Goal: Task Accomplishment & Management: Manage account settings

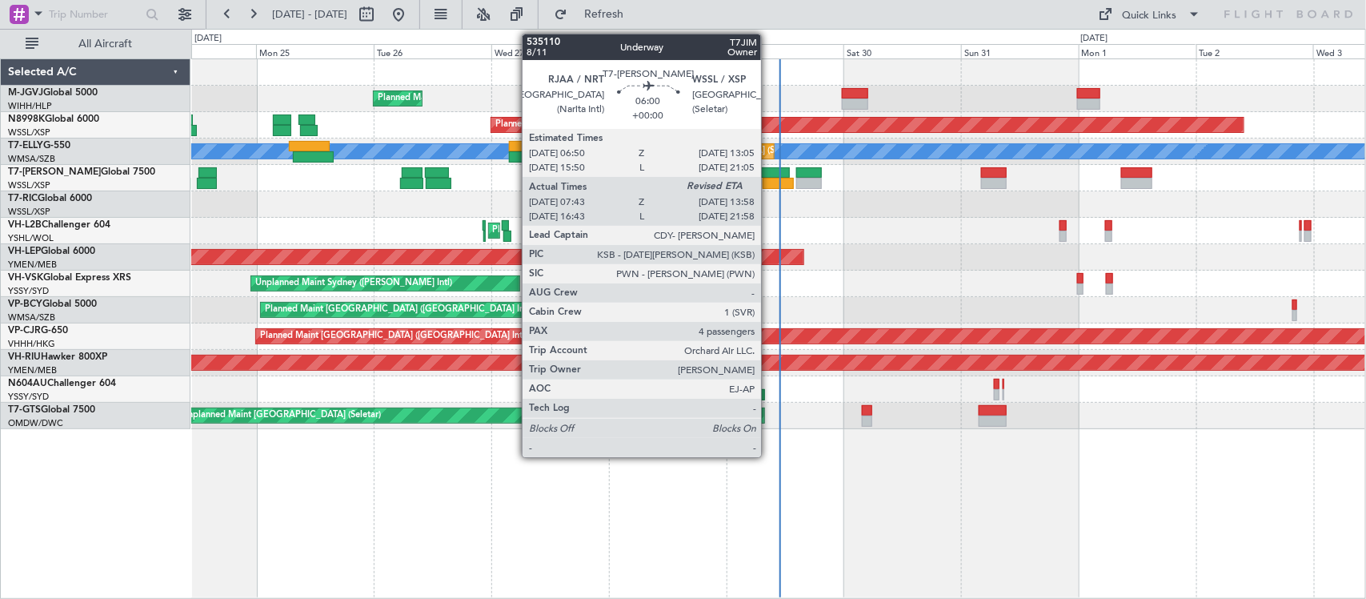
click at [769, 183] on div at bounding box center [778, 183] width 31 height 11
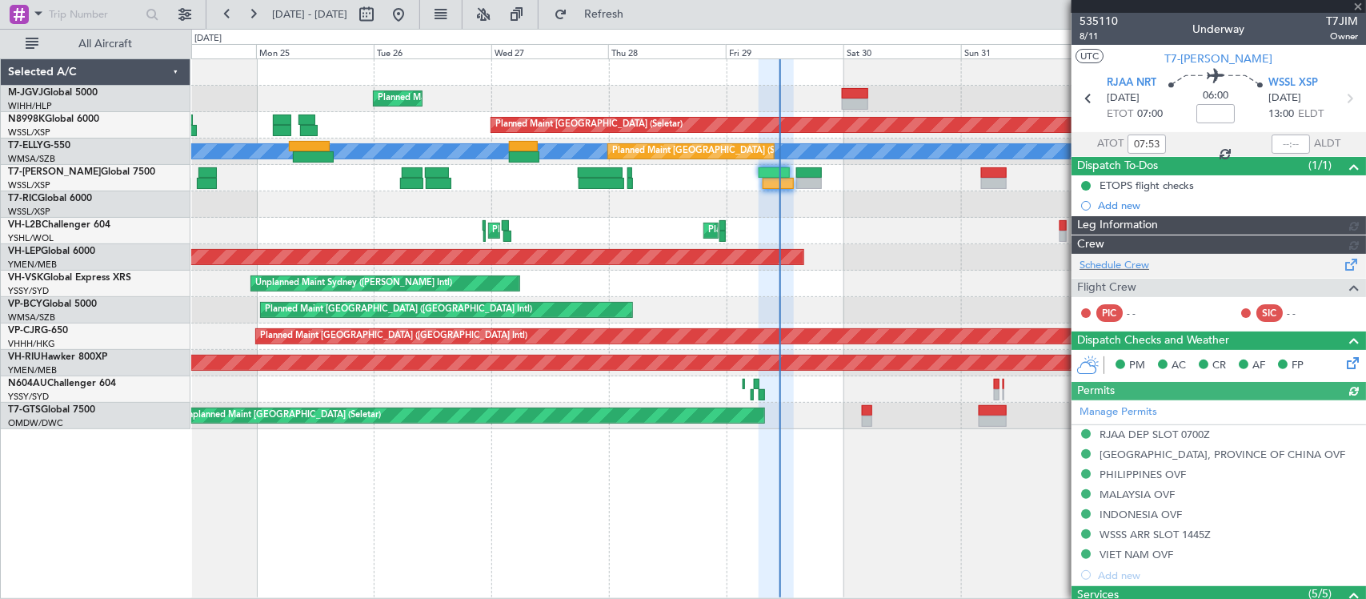
type input "[PERSON_NAME] (LEU)"
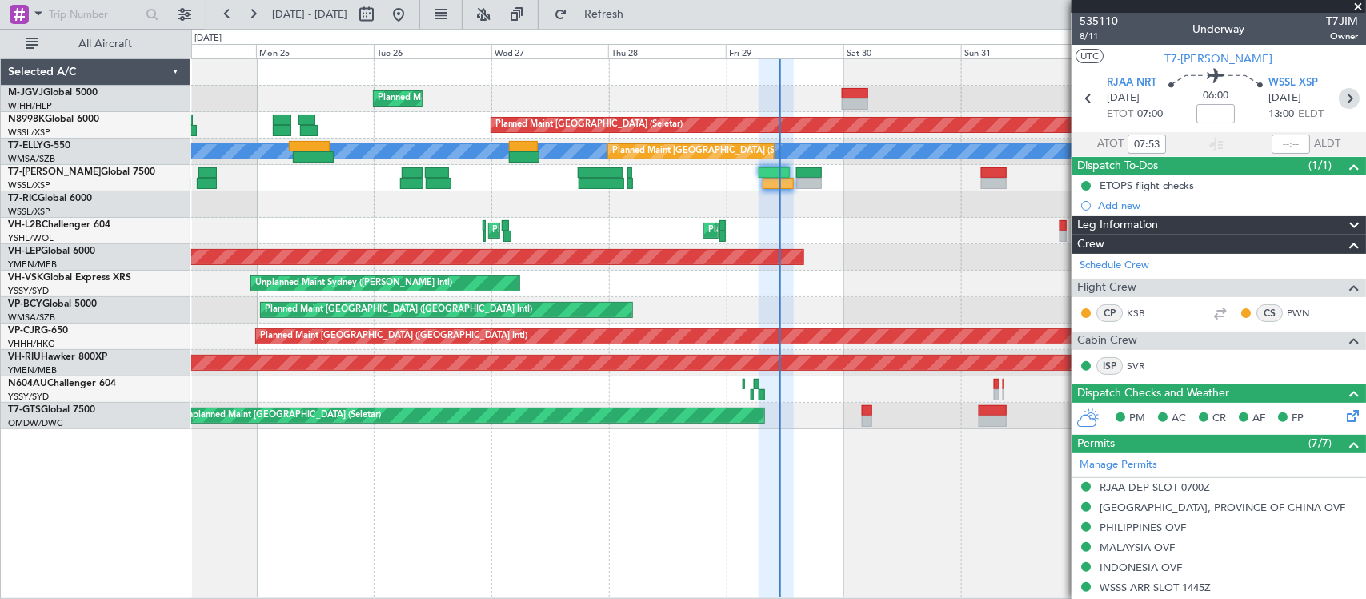
click at [1339, 100] on icon at bounding box center [1349, 98] width 21 height 21
type input "1"
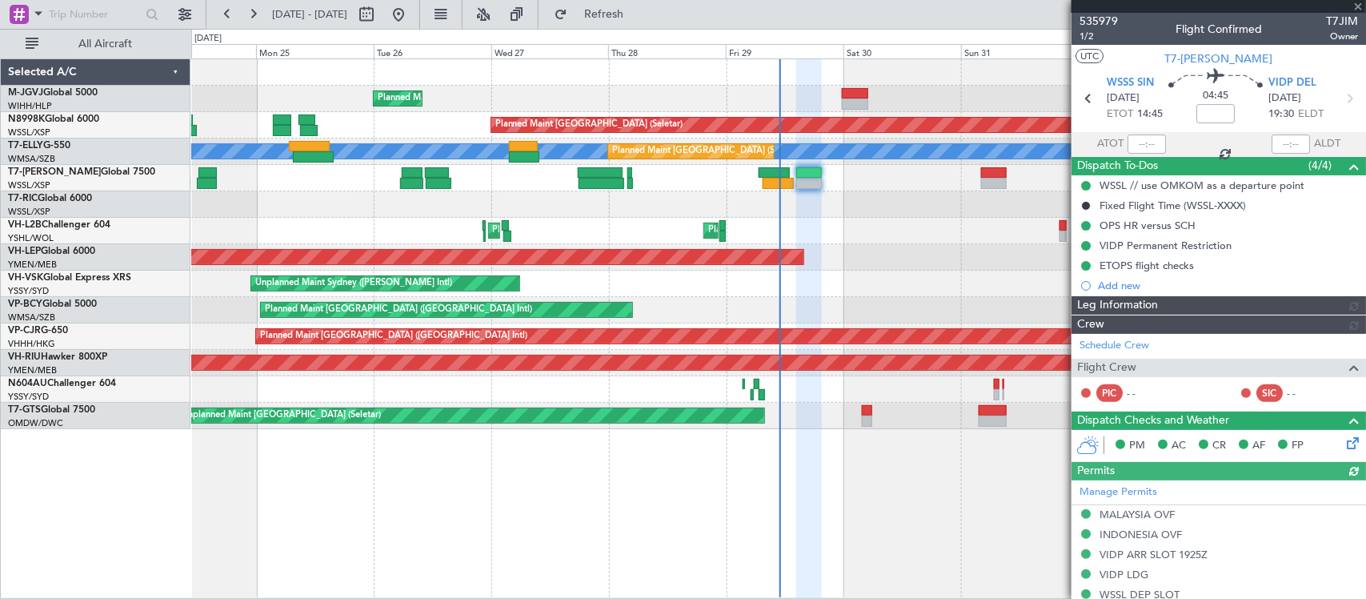
type input "[PERSON_NAME] (LEU)"
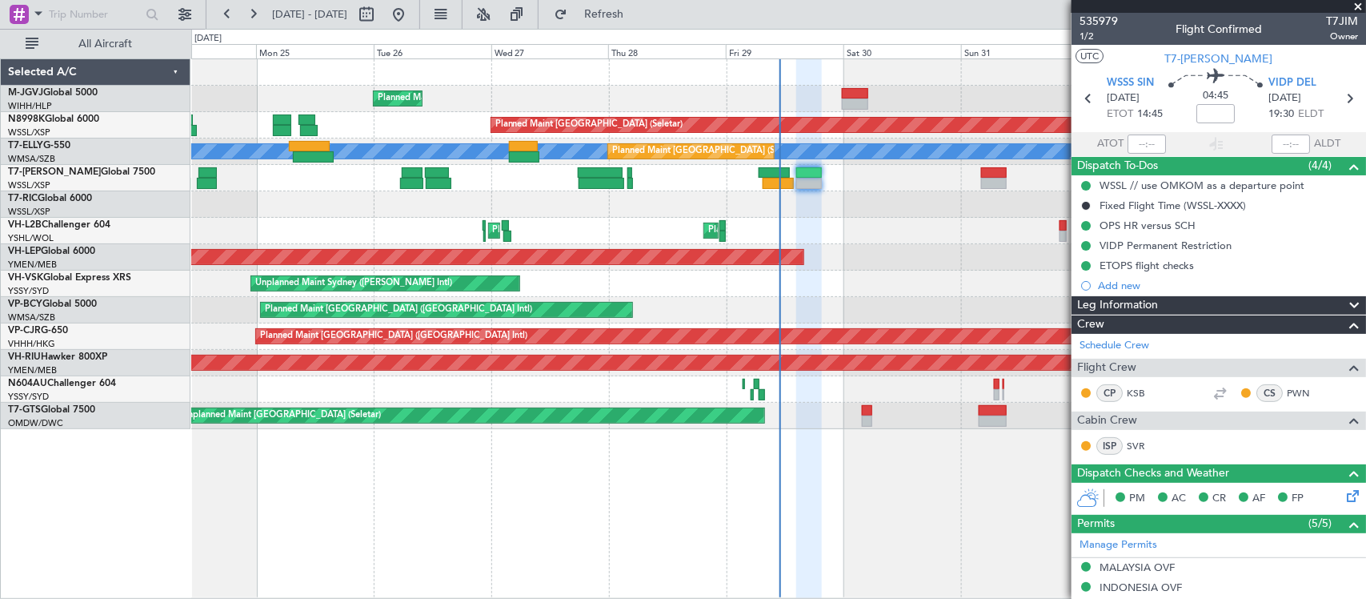
click at [1361, 2] on span at bounding box center [1358, 7] width 16 height 14
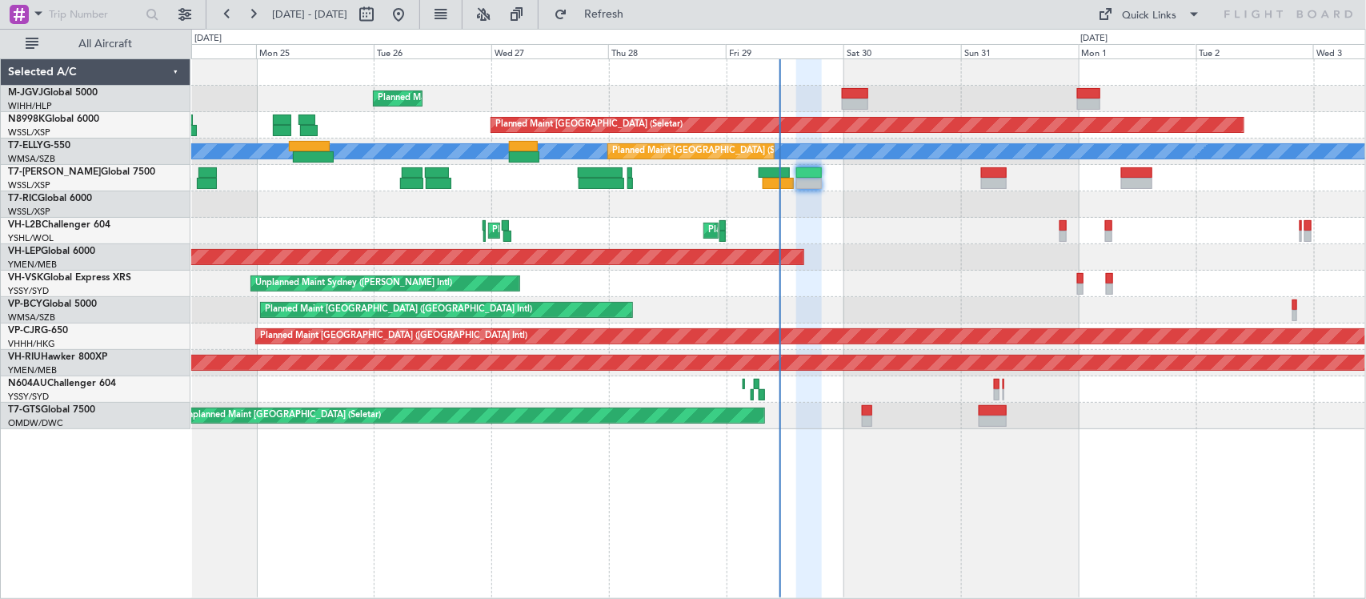
type input "0"
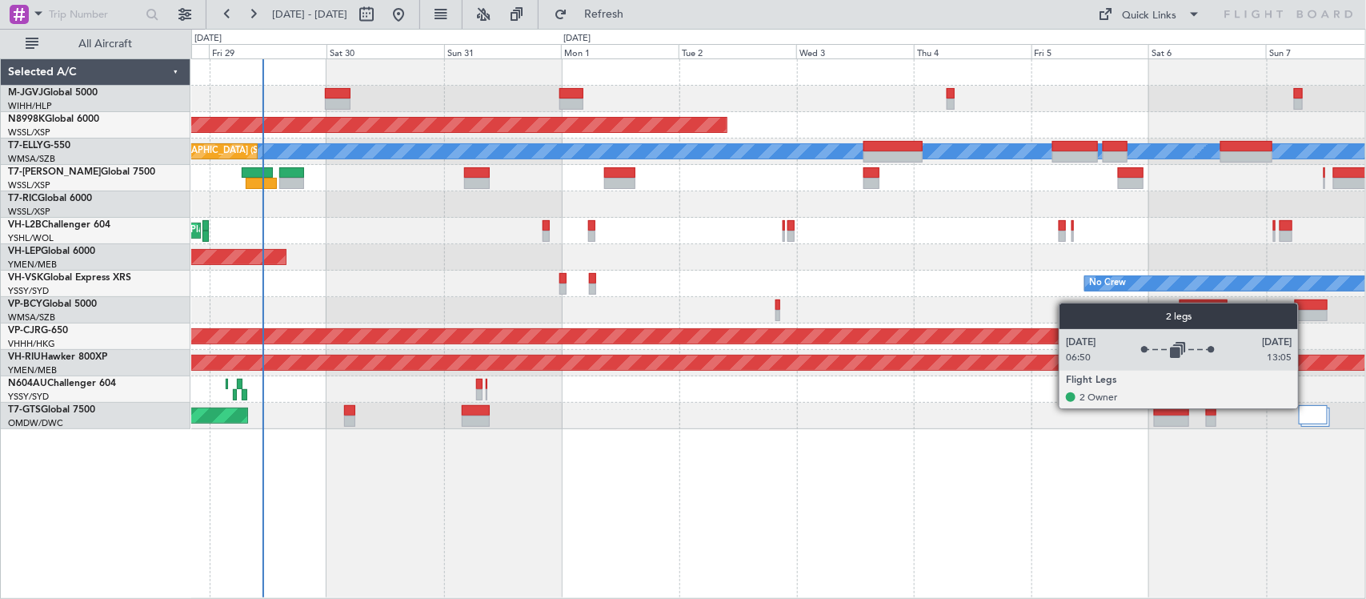
click at [1306, 408] on div at bounding box center [1313, 414] width 29 height 19
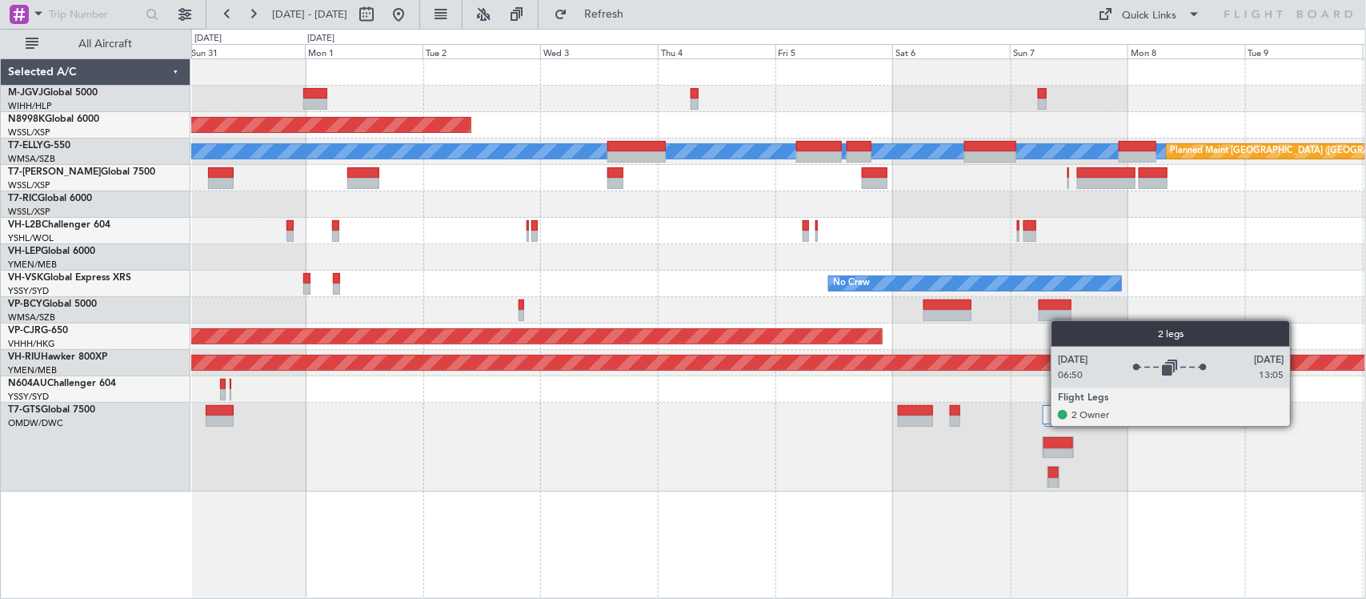
click at [858, 490] on div "Unplanned Maint [GEOGRAPHIC_DATA] (Seletar)" at bounding box center [778, 447] width 1174 height 89
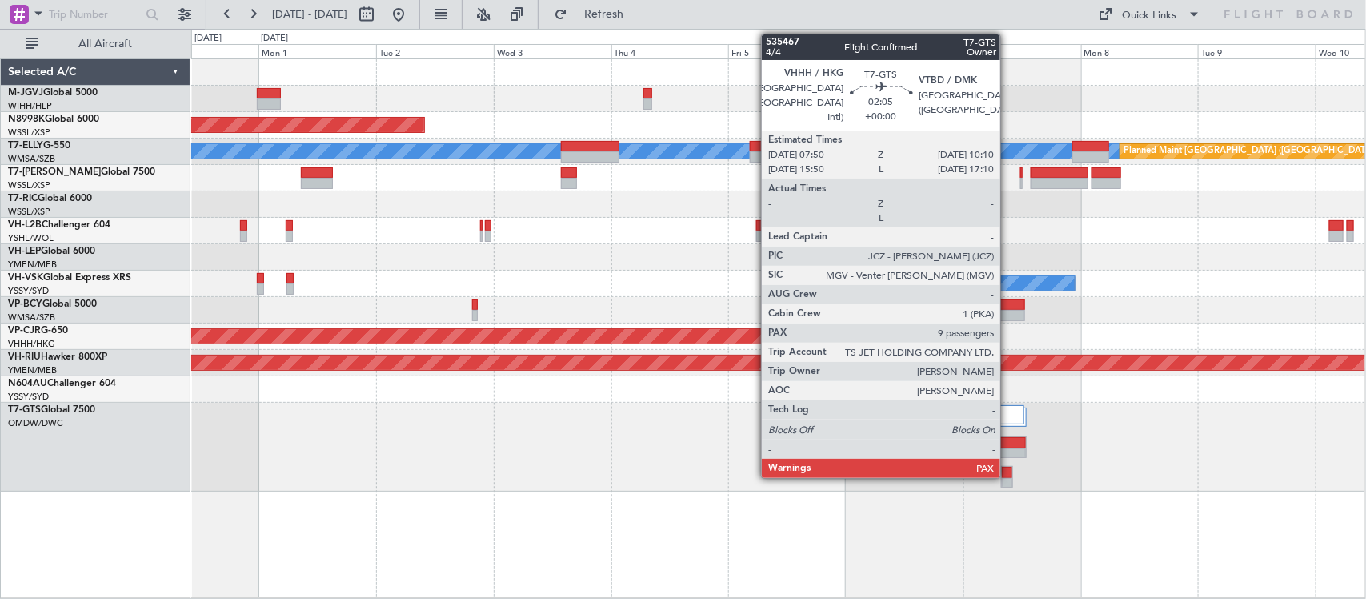
click at [1009, 473] on div at bounding box center [1007, 472] width 10 height 11
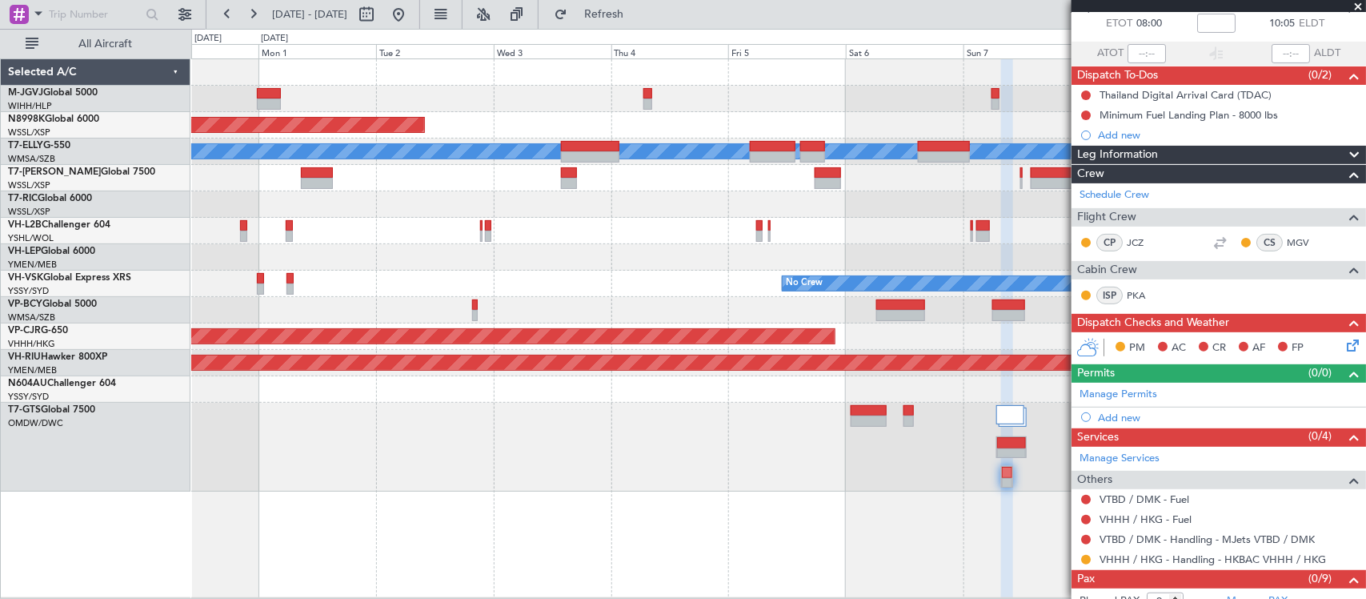
scroll to position [128, 0]
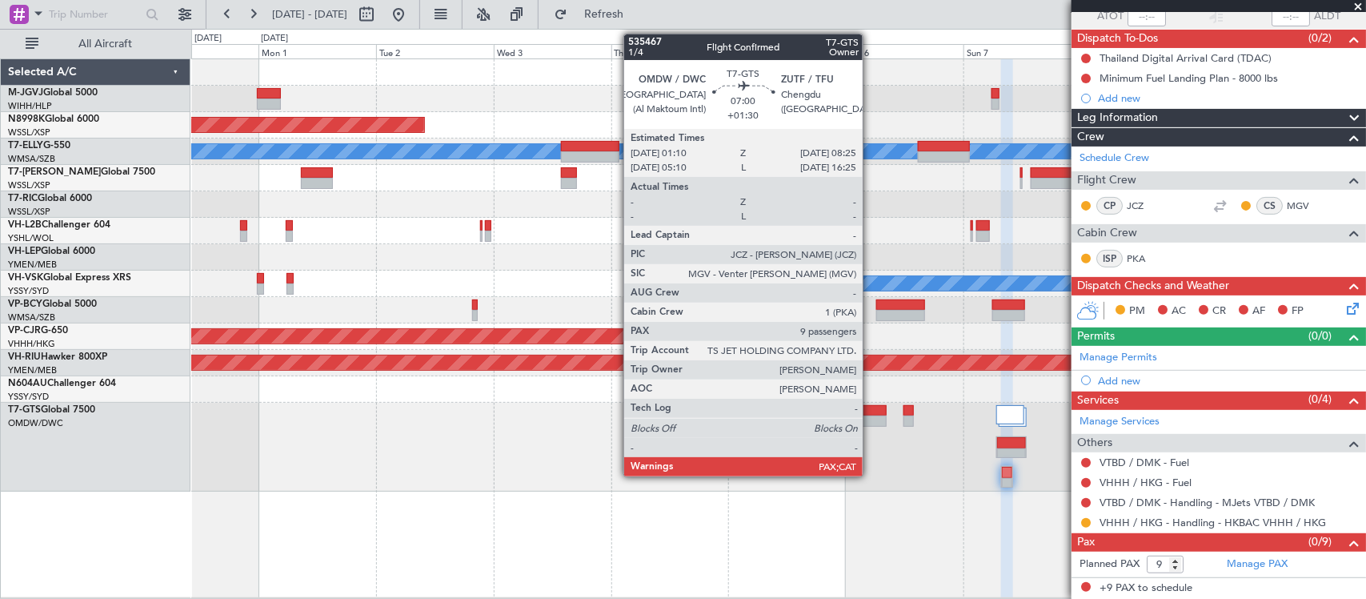
click at [871, 419] on div at bounding box center [869, 420] width 36 height 11
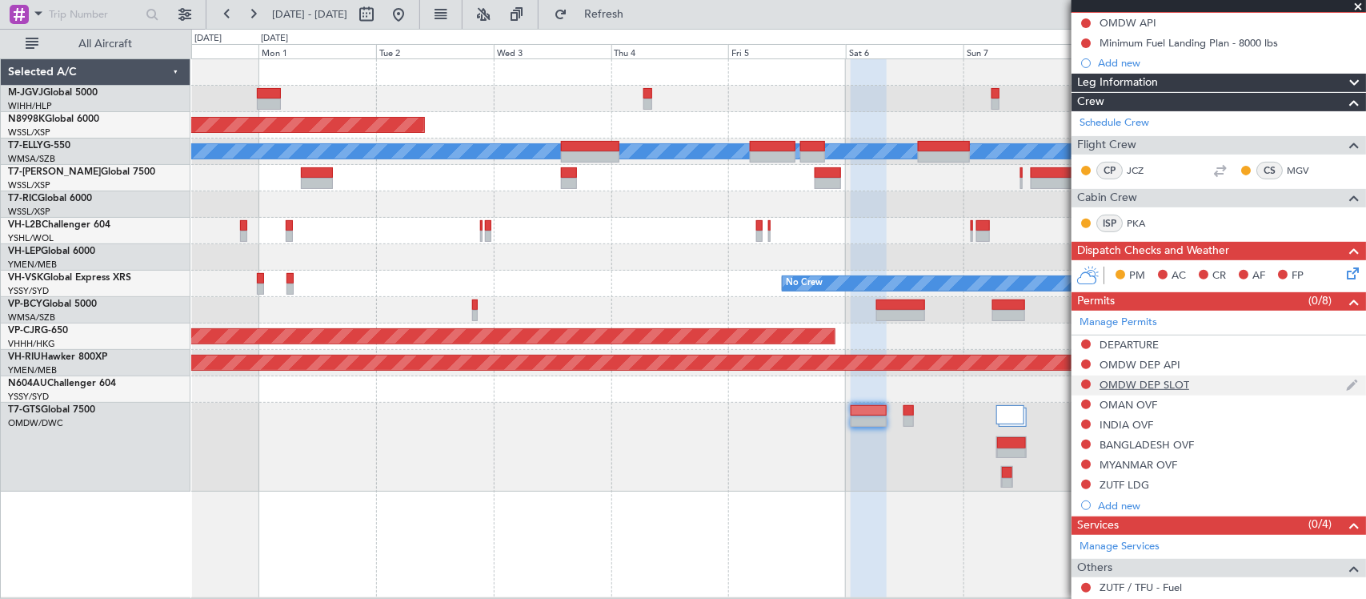
scroll to position [0, 0]
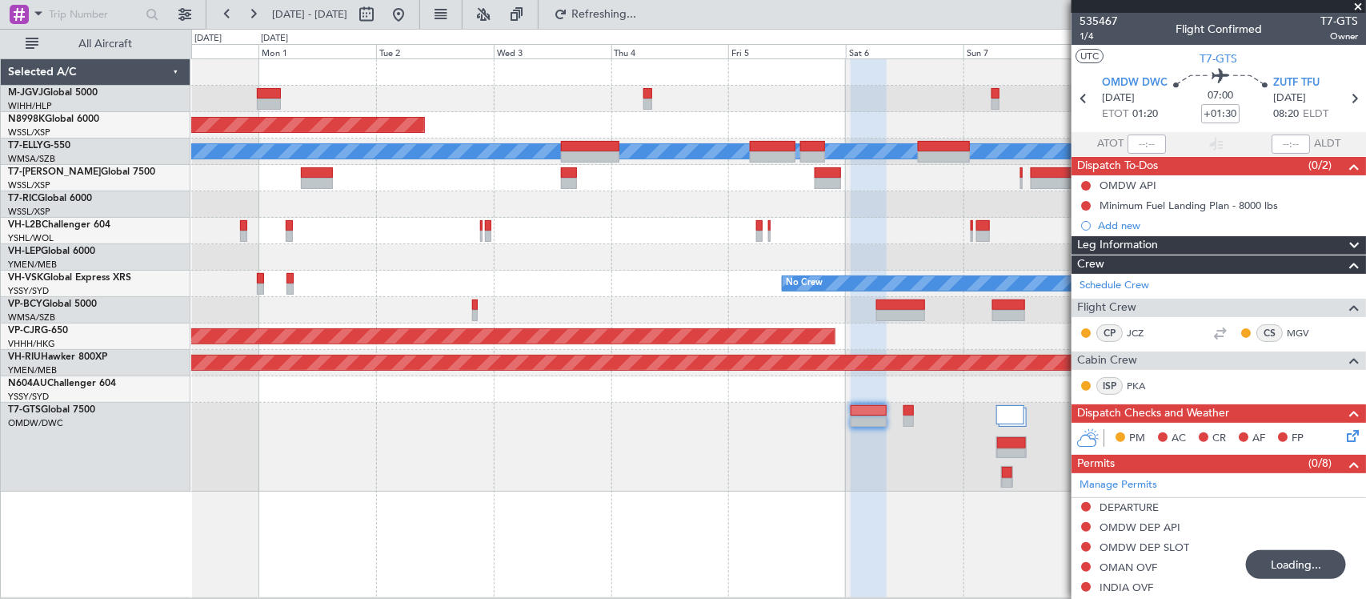
click at [811, 258] on div "Planned Maint [GEOGRAPHIC_DATA] (Seletar) [PERSON_NAME] Planned Maint [GEOGRAPH…" at bounding box center [778, 275] width 1174 height 432
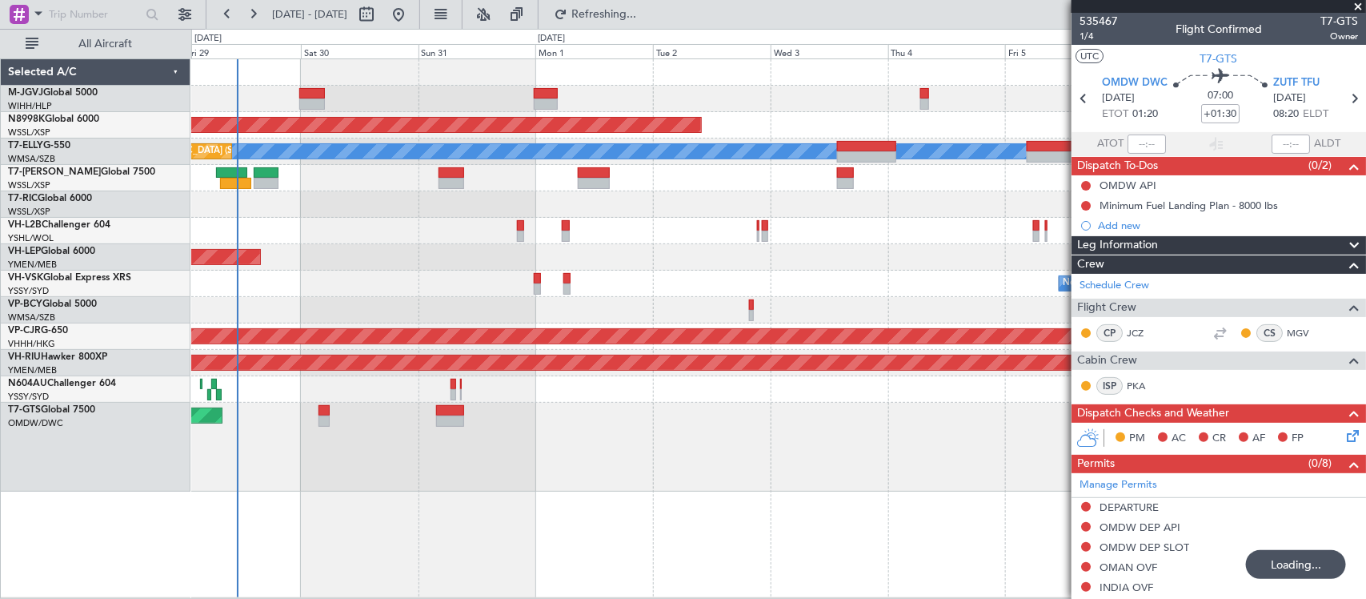
click at [739, 294] on div "Planned Maint [GEOGRAPHIC_DATA] (Seletar) [PERSON_NAME] Planned Maint [GEOGRAPH…" at bounding box center [778, 275] width 1174 height 432
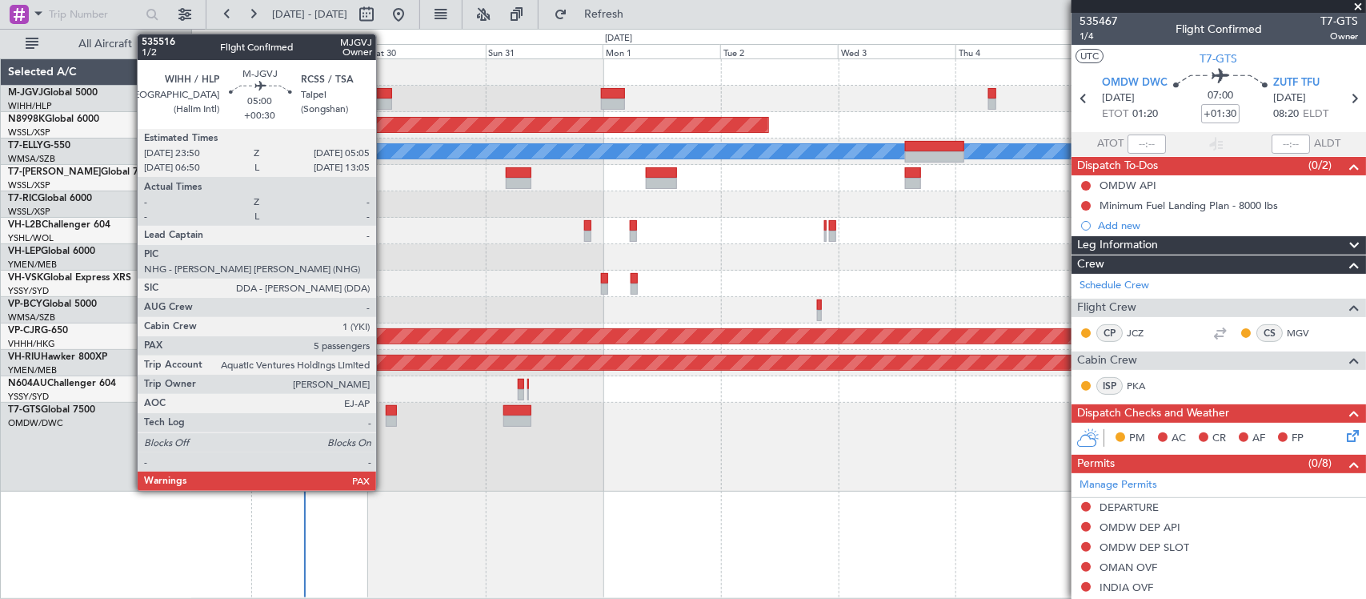
click at [384, 102] on div at bounding box center [380, 103] width 26 height 11
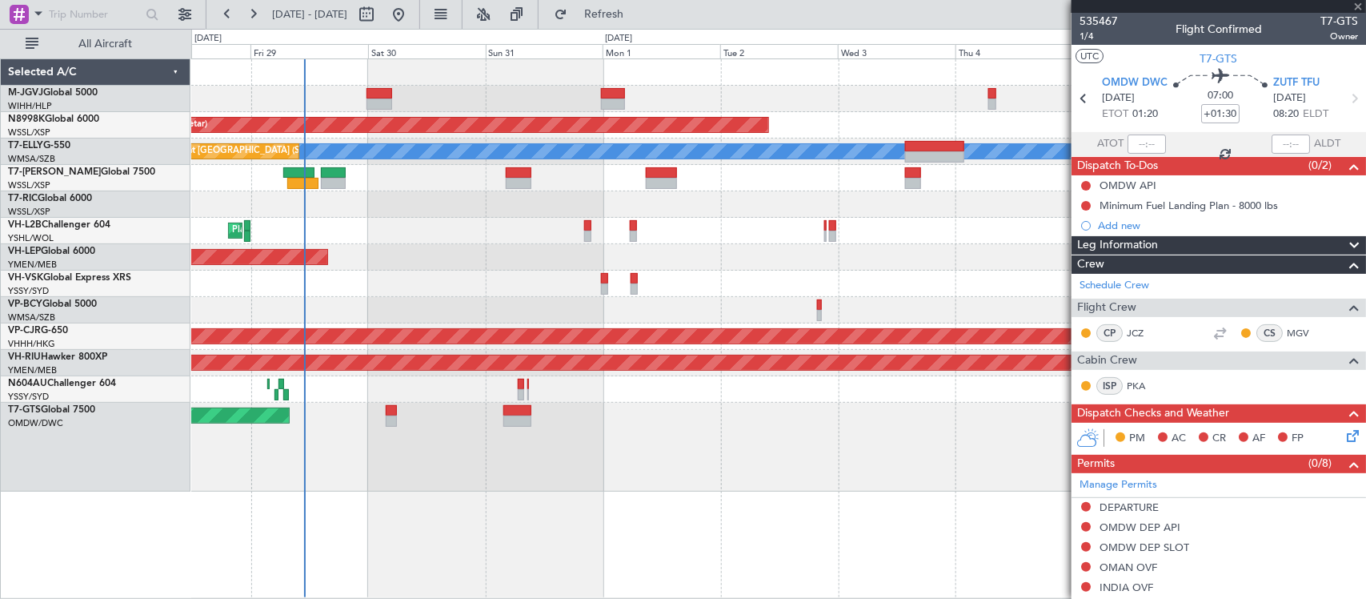
type input "+00:30"
type input "5"
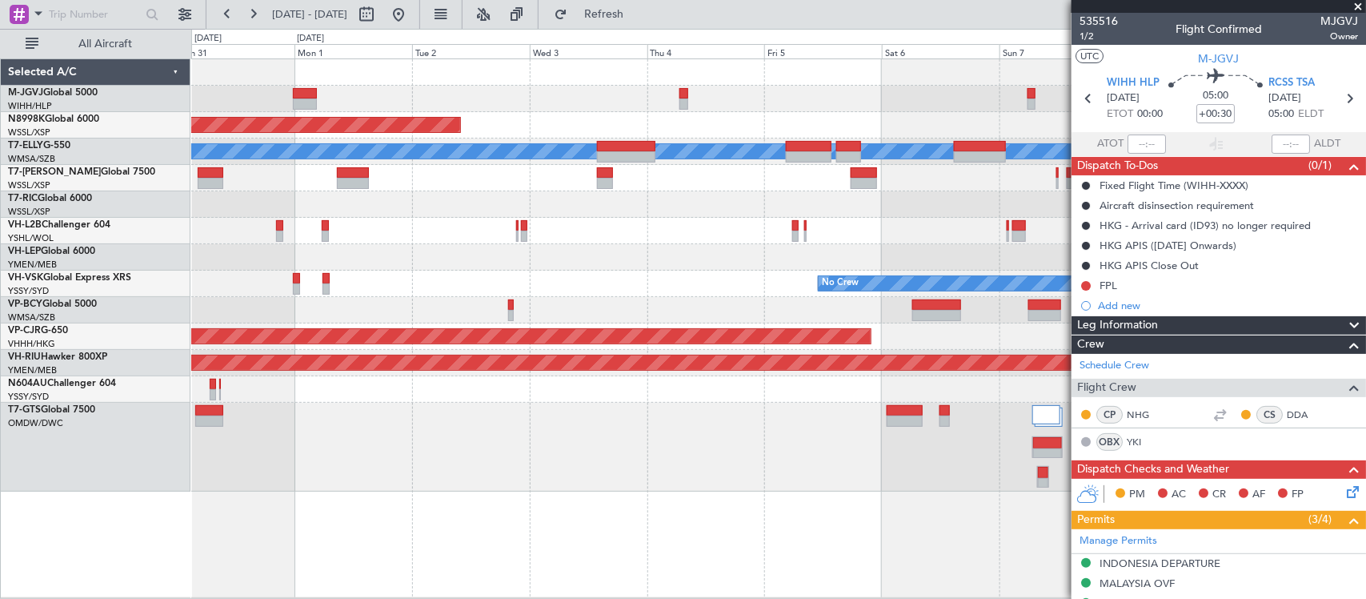
click at [578, 239] on div "Planned Maint [GEOGRAPHIC_DATA] ([GEOGRAPHIC_DATA])" at bounding box center [778, 231] width 1174 height 26
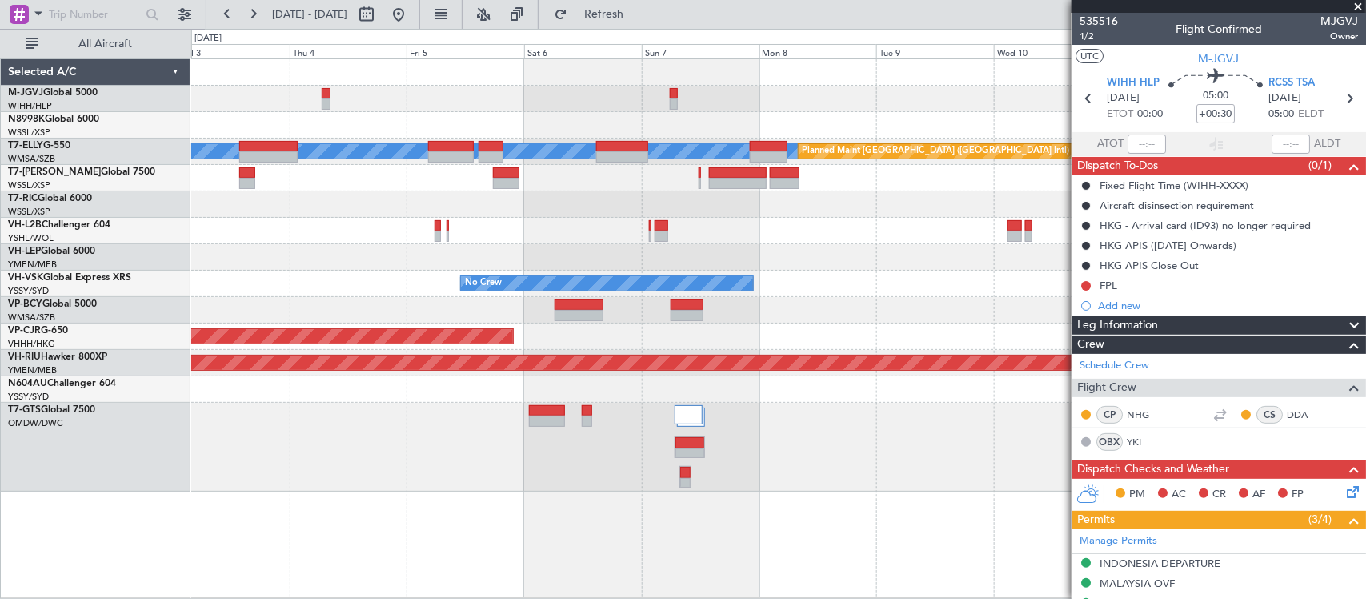
click at [505, 191] on div "Planned Maint [GEOGRAPHIC_DATA] (Seletar) [PERSON_NAME] Planned Maint [GEOGRAPH…" at bounding box center [778, 275] width 1174 height 432
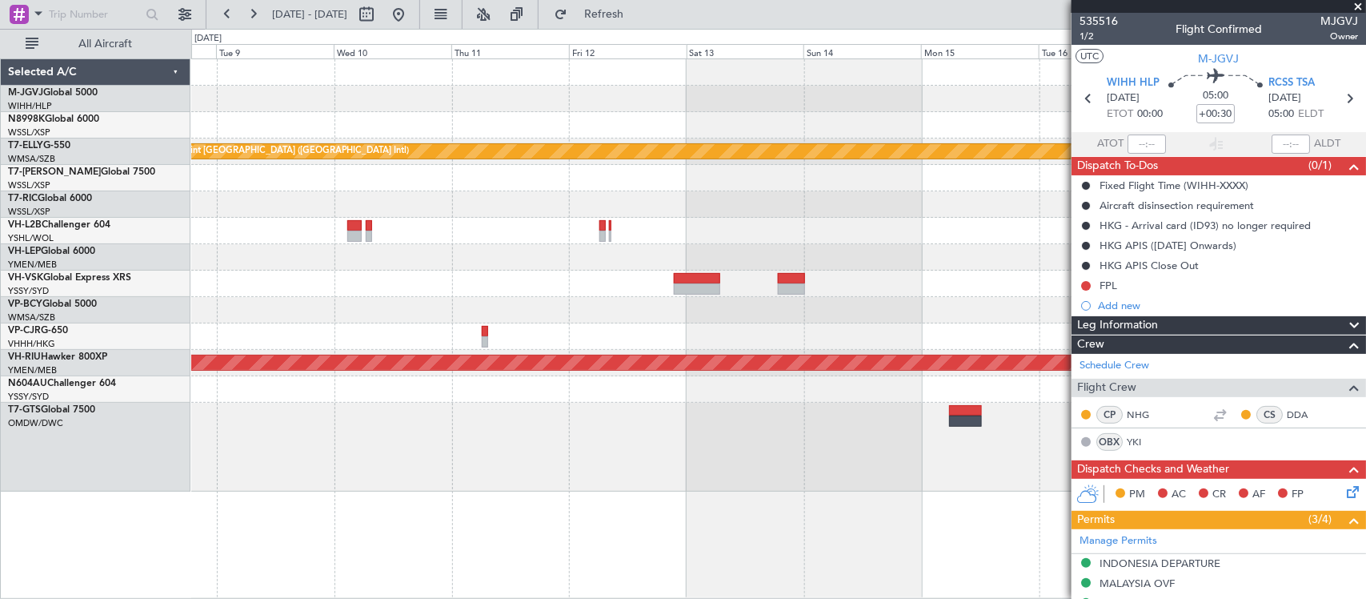
click at [346, 277] on div "No Crew" at bounding box center [778, 284] width 1174 height 26
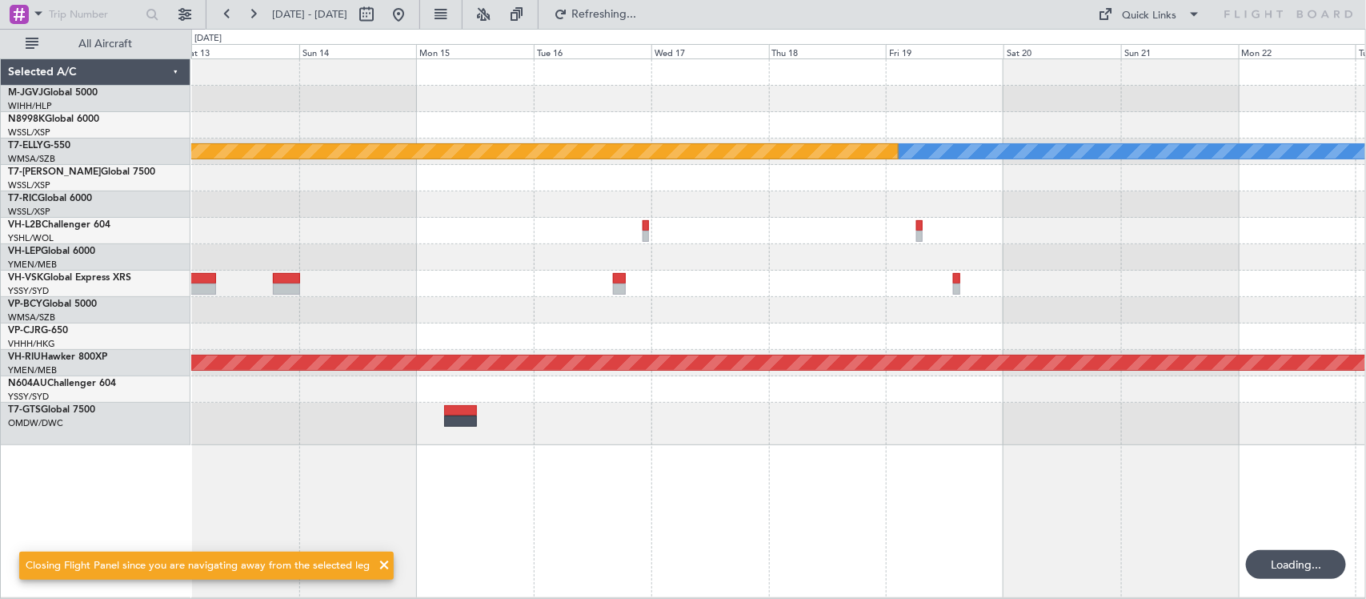
click at [1354, 230] on div at bounding box center [778, 231] width 1174 height 26
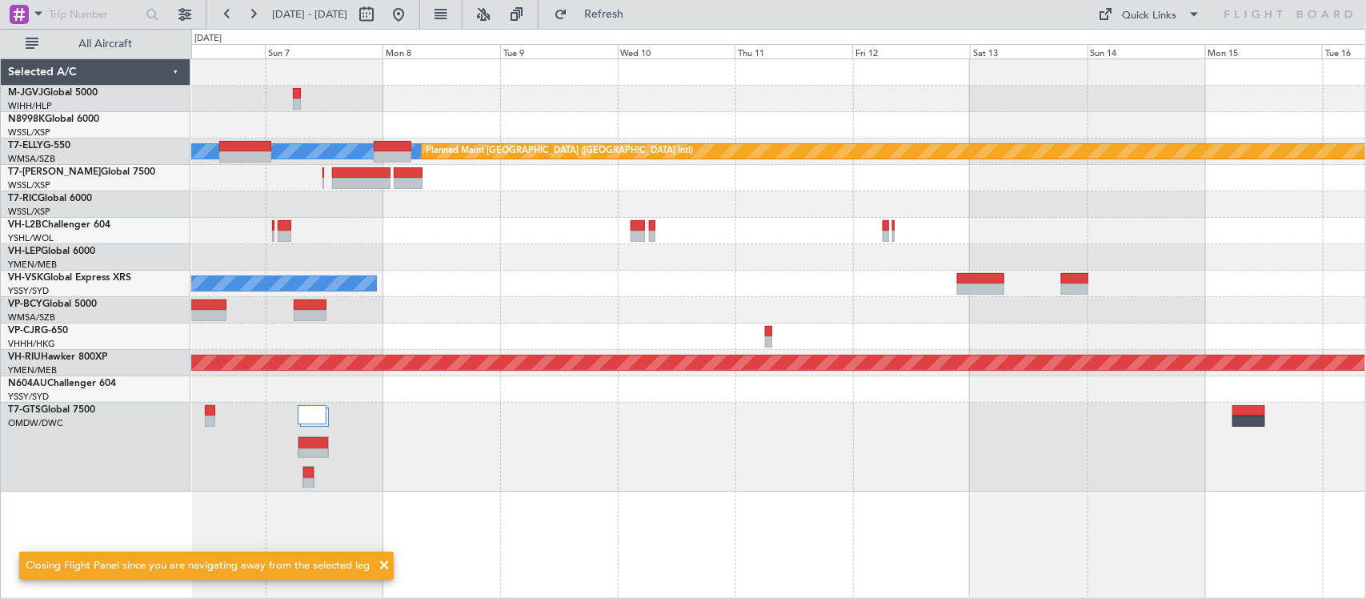
click at [1030, 225] on div "[PERSON_NAME] Planned Maint [GEOGRAPHIC_DATA] ([GEOGRAPHIC_DATA]) No Crew Plann…" at bounding box center [778, 275] width 1174 height 432
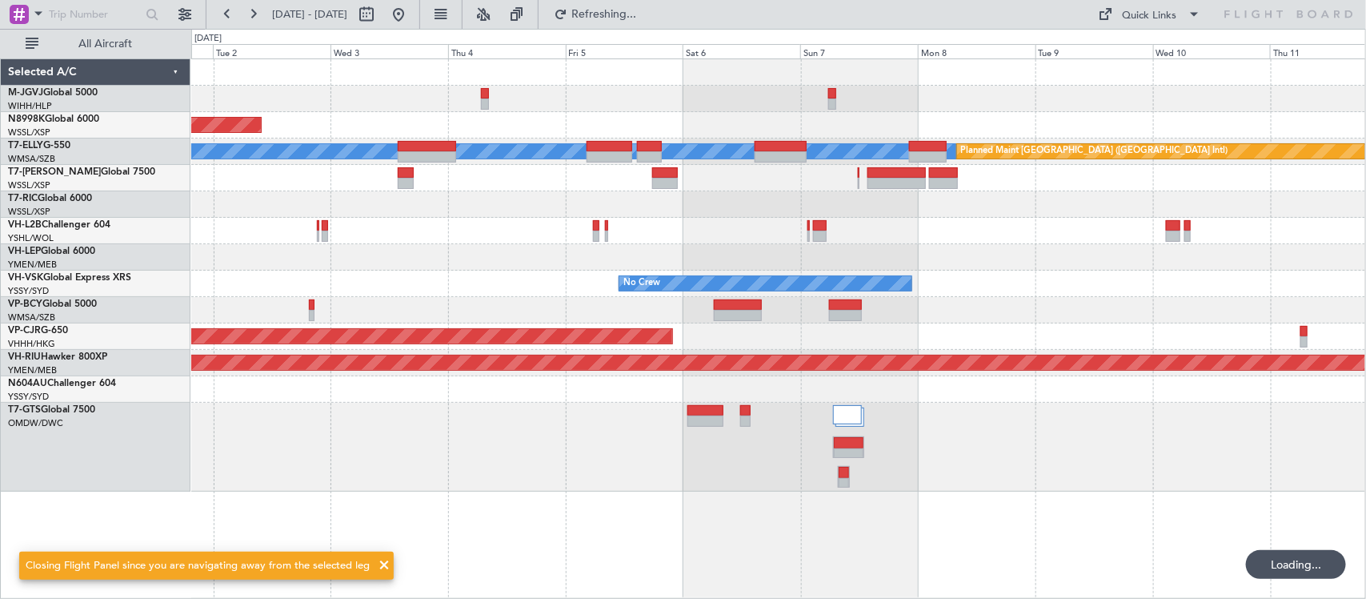
click at [1105, 243] on div "Planned Maint [GEOGRAPHIC_DATA] (Seletar) [PERSON_NAME] Planned Maint [GEOGRAPH…" at bounding box center [778, 275] width 1174 height 432
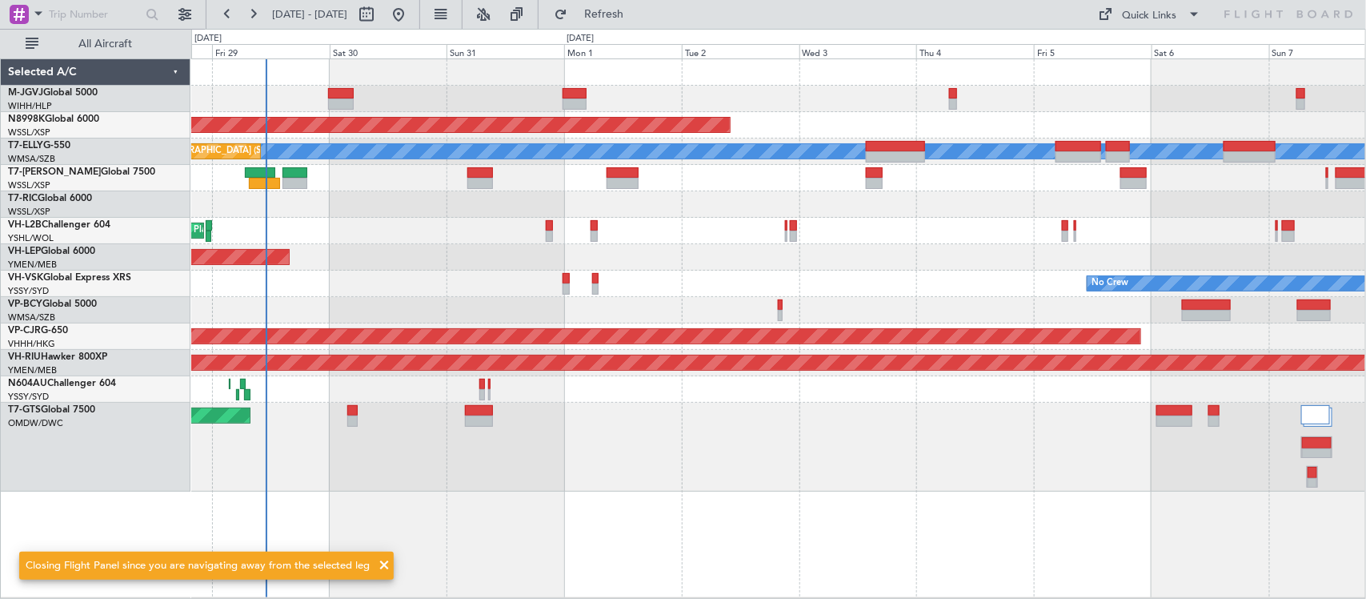
click at [1070, 241] on div "Planned Maint [GEOGRAPHIC_DATA] ([GEOGRAPHIC_DATA]) Planned Maint Sydney ([PERS…" at bounding box center [778, 231] width 1174 height 26
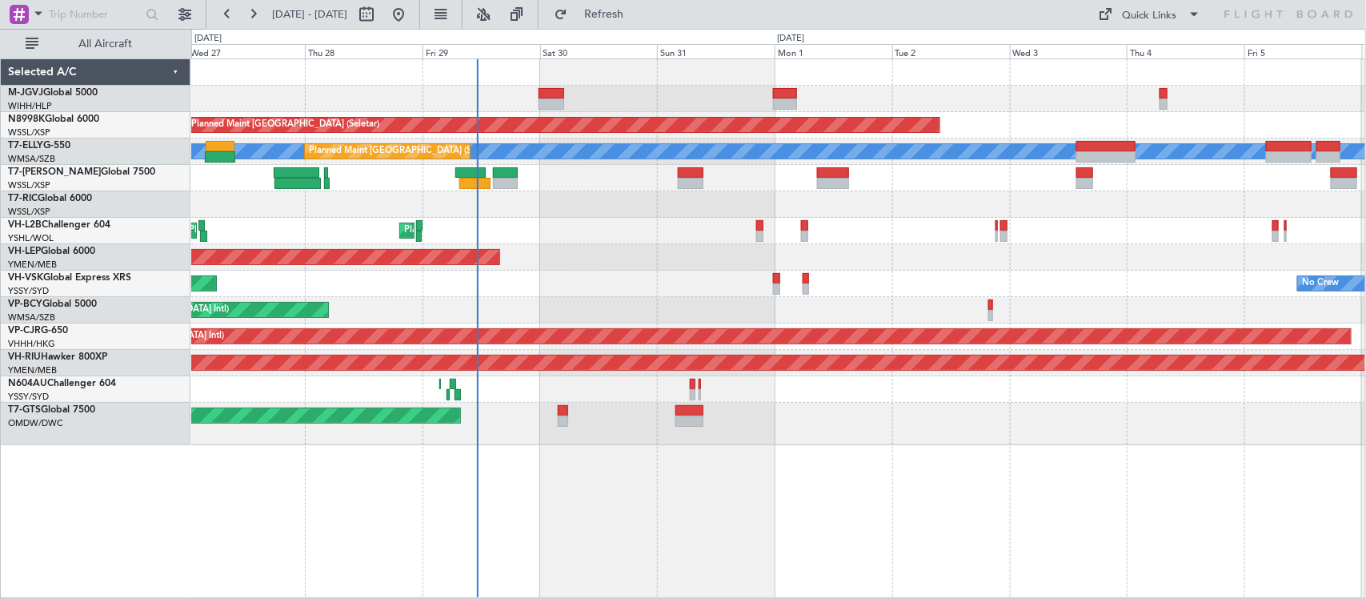
click at [985, 258] on div "Unplanned Maint Wichita (Wichita Mid-continent)" at bounding box center [778, 257] width 1174 height 26
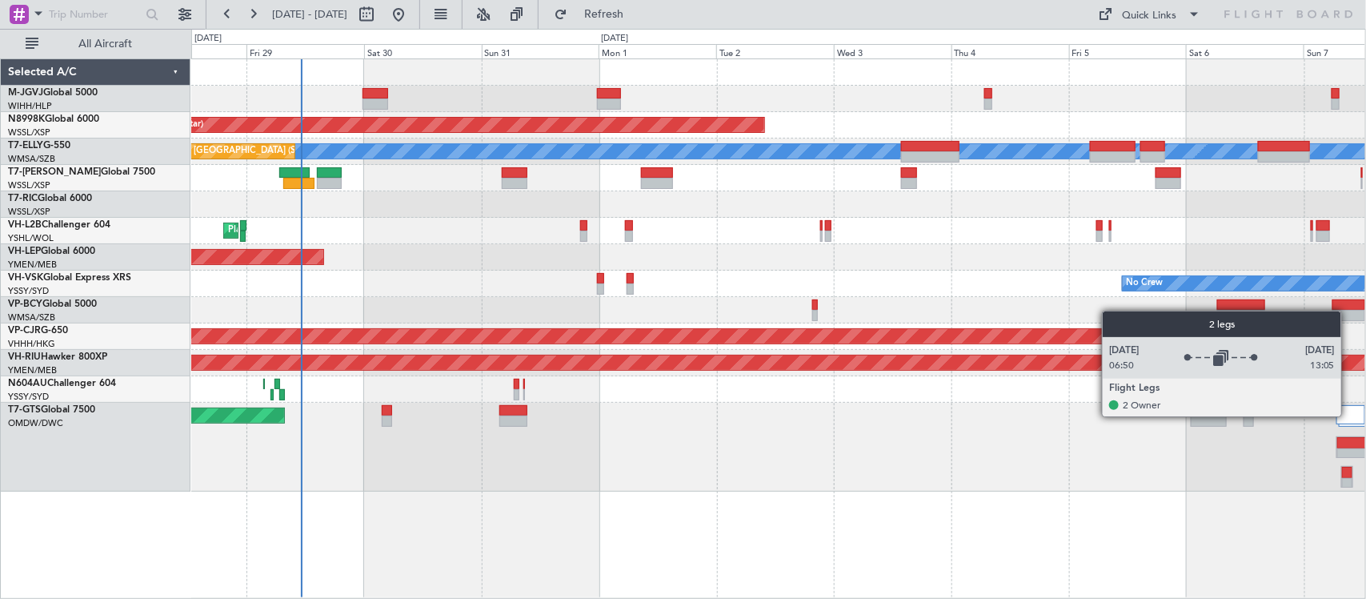
click at [1350, 415] on div at bounding box center [1351, 414] width 29 height 19
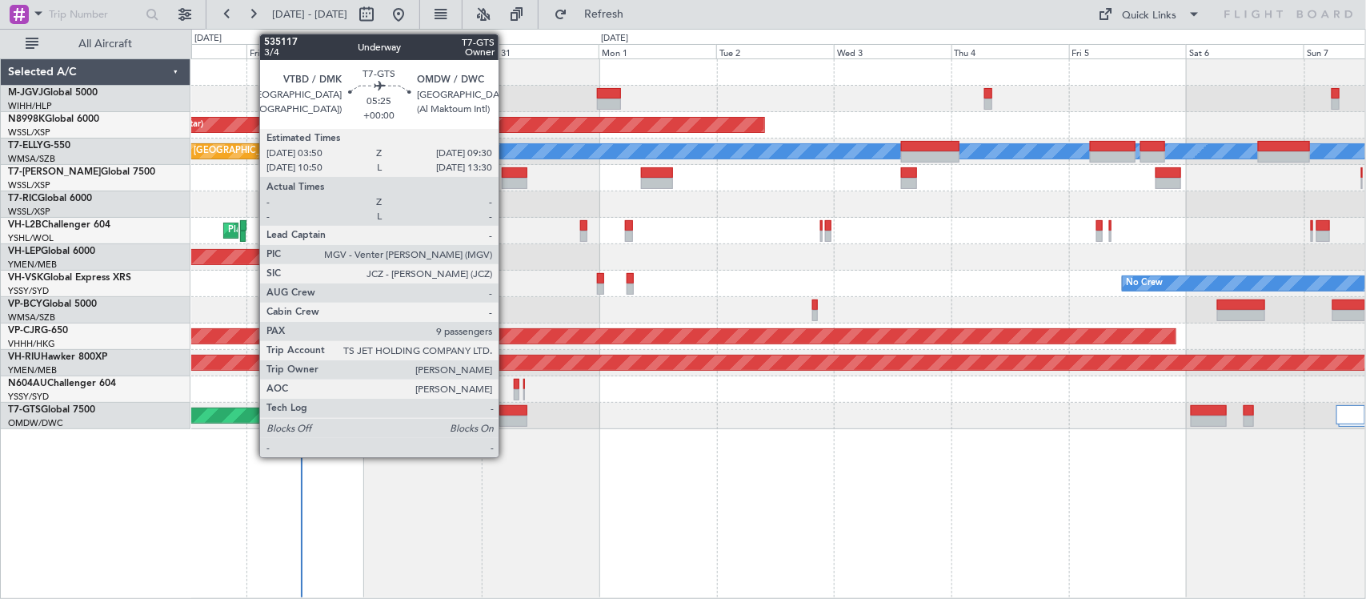
click at [842, 441] on div "Planned Maint [GEOGRAPHIC_DATA] (Halim Intl) Planned Maint [GEOGRAPHIC_DATA] (S…" at bounding box center [778, 328] width 1175 height 540
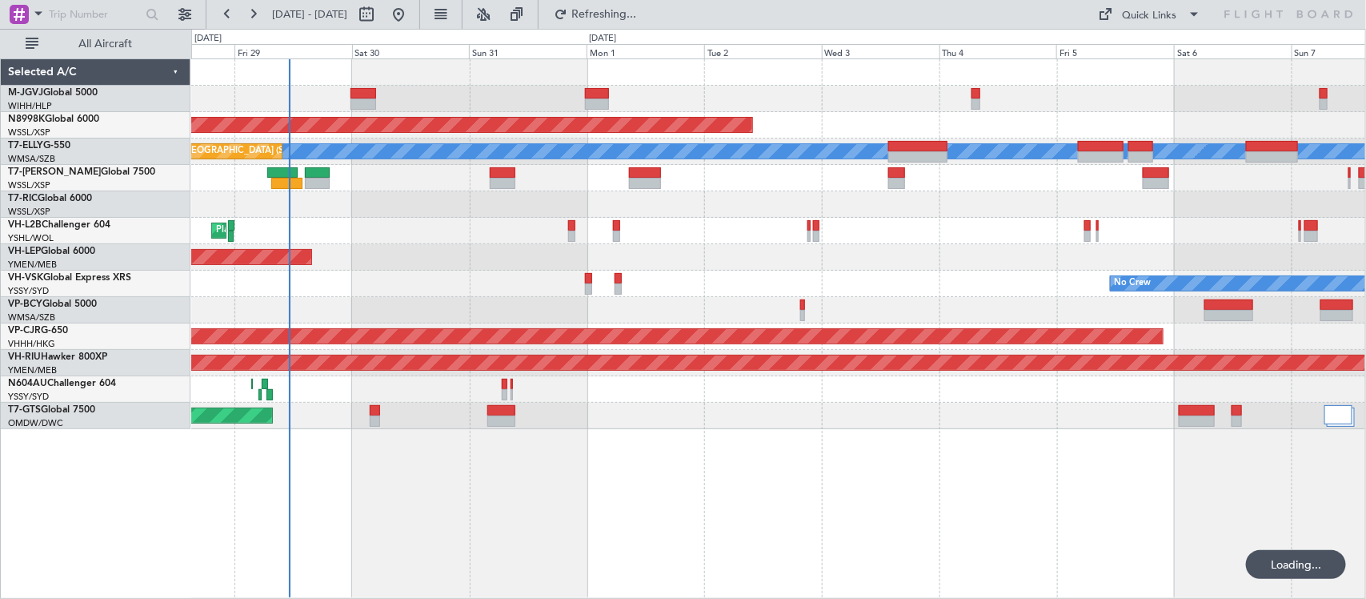
click at [652, 477] on div "Planned Maint [GEOGRAPHIC_DATA] (Halim Intl) Planned Maint [GEOGRAPHIC_DATA] (S…" at bounding box center [778, 328] width 1175 height 540
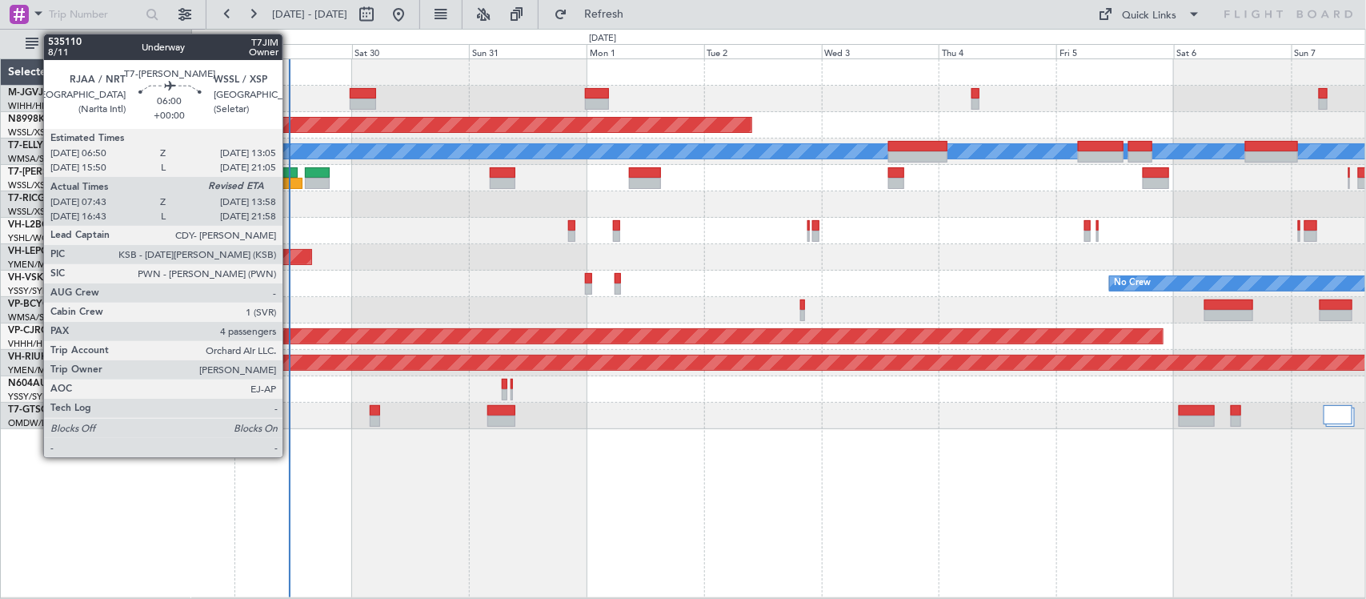
click at [291, 185] on div at bounding box center [286, 183] width 31 height 11
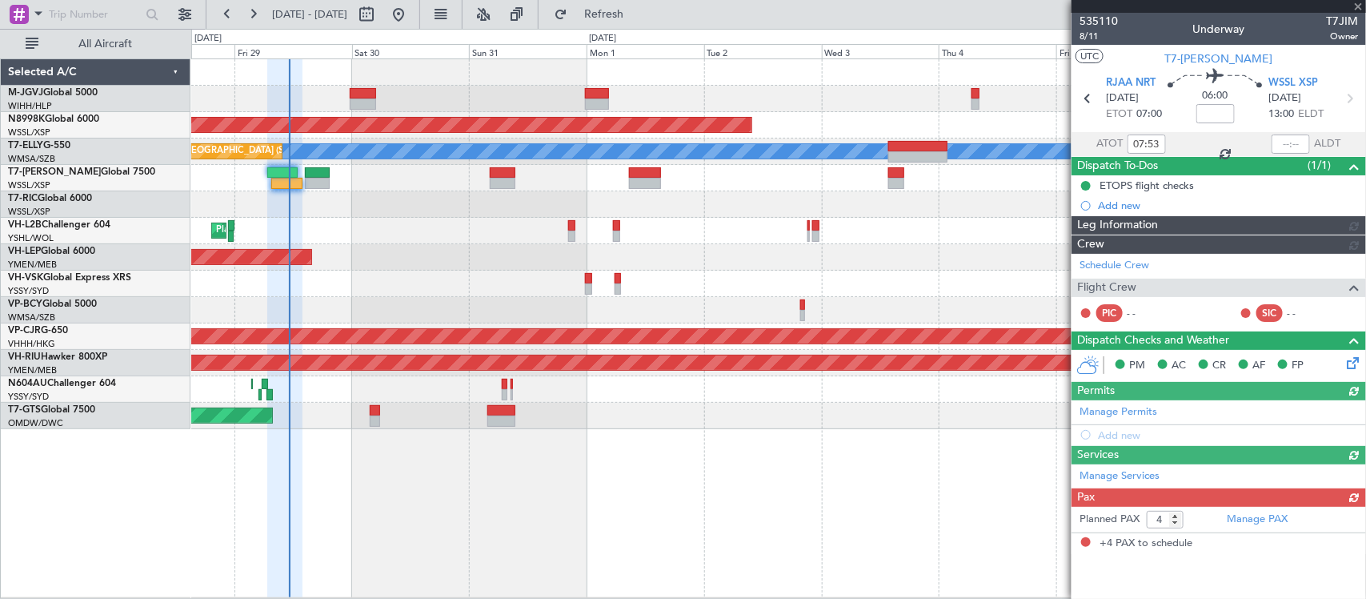
type input "[PERSON_NAME] (LEU)"
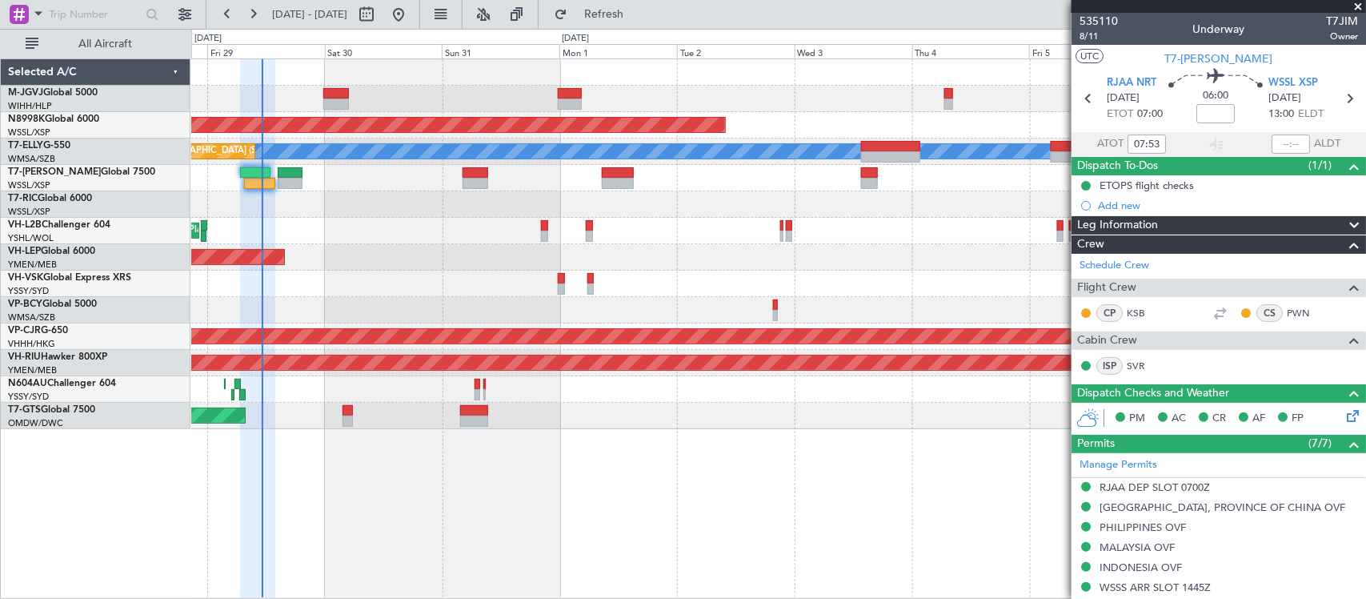
click at [663, 286] on div "No Crew Unplanned Maint Sydney ([PERSON_NAME] Intl)" at bounding box center [778, 284] width 1174 height 26
click at [599, 309] on div "Planned Maint [GEOGRAPHIC_DATA] (Halim Intl) Planned Maint [GEOGRAPHIC_DATA] (S…" at bounding box center [778, 244] width 1174 height 370
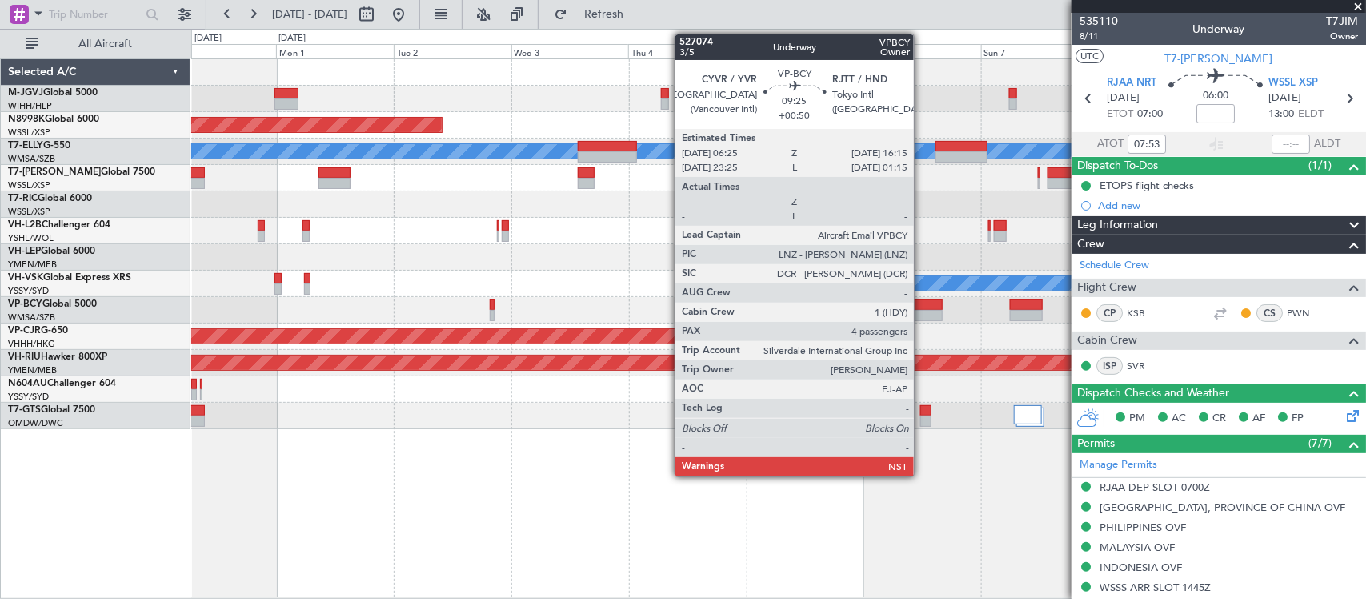
click at [922, 313] on div at bounding box center [918, 315] width 49 height 11
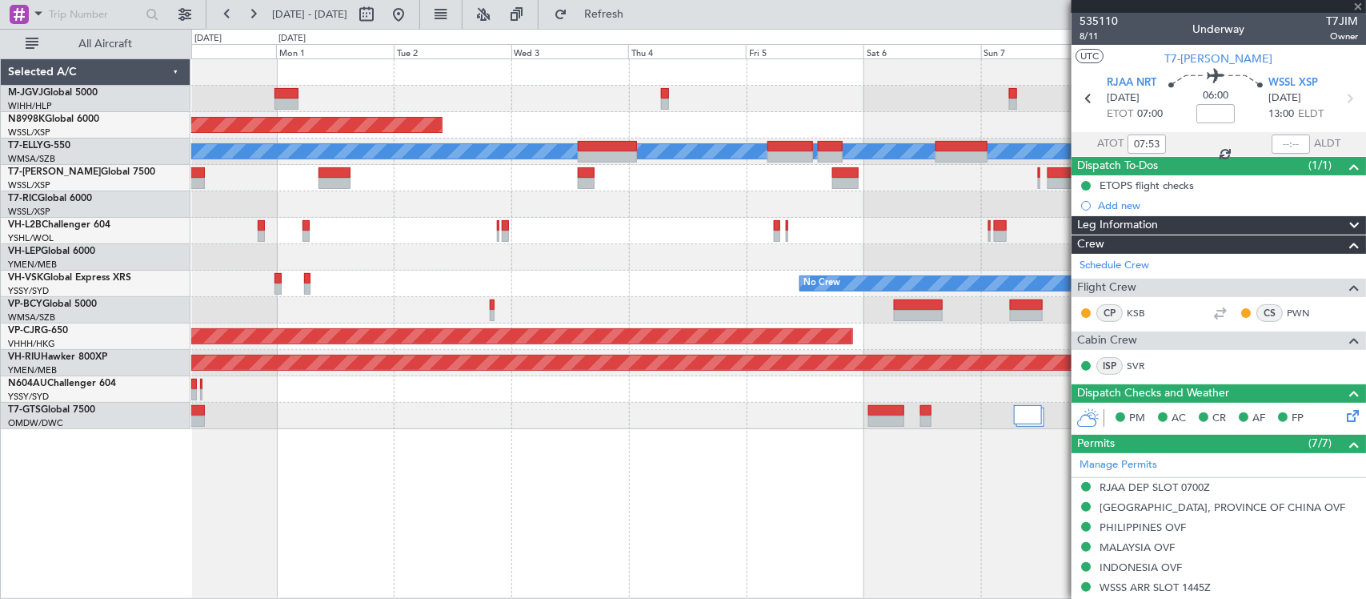
click at [793, 476] on div "Planned Maint [GEOGRAPHIC_DATA] (Seletar) [PERSON_NAME] Planned Maint [GEOGRAPH…" at bounding box center [778, 328] width 1175 height 540
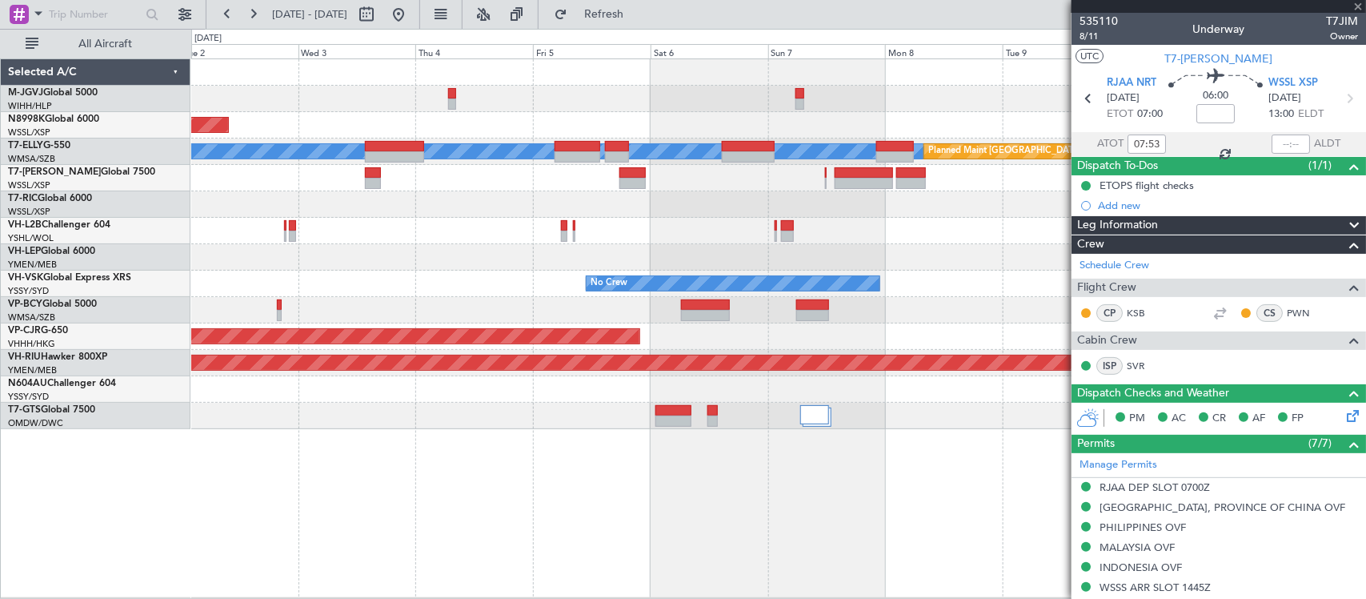
click at [937, 428] on div at bounding box center [778, 416] width 1174 height 26
type input "+00:50"
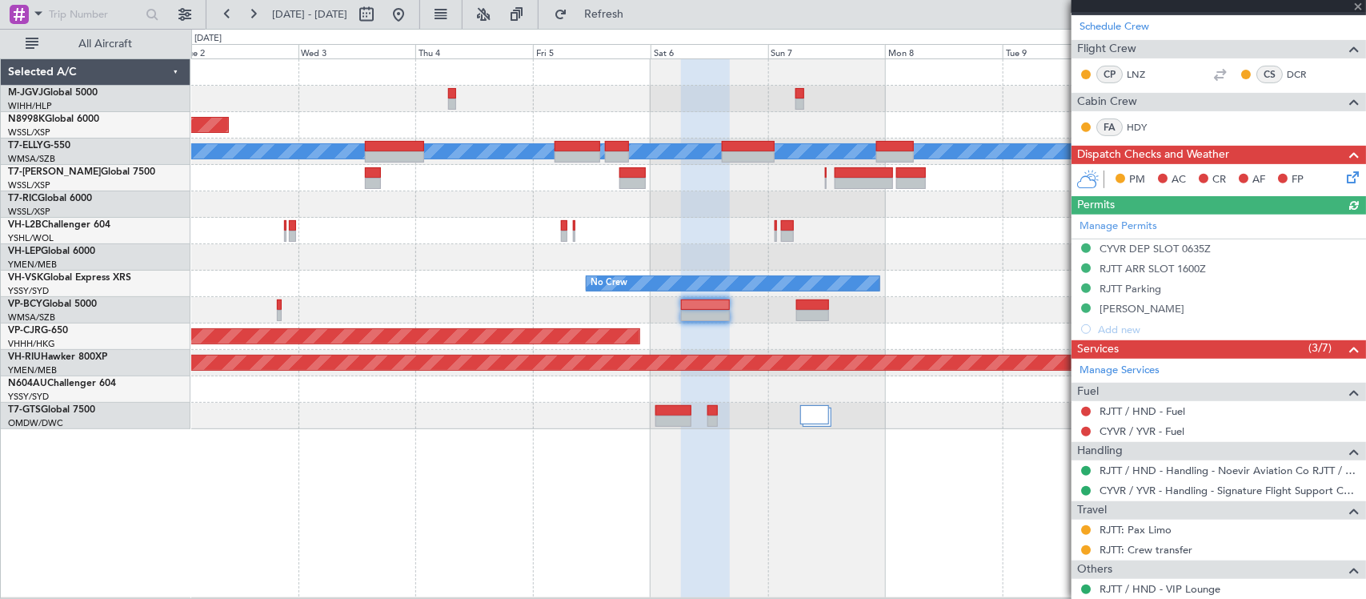
scroll to position [430, 0]
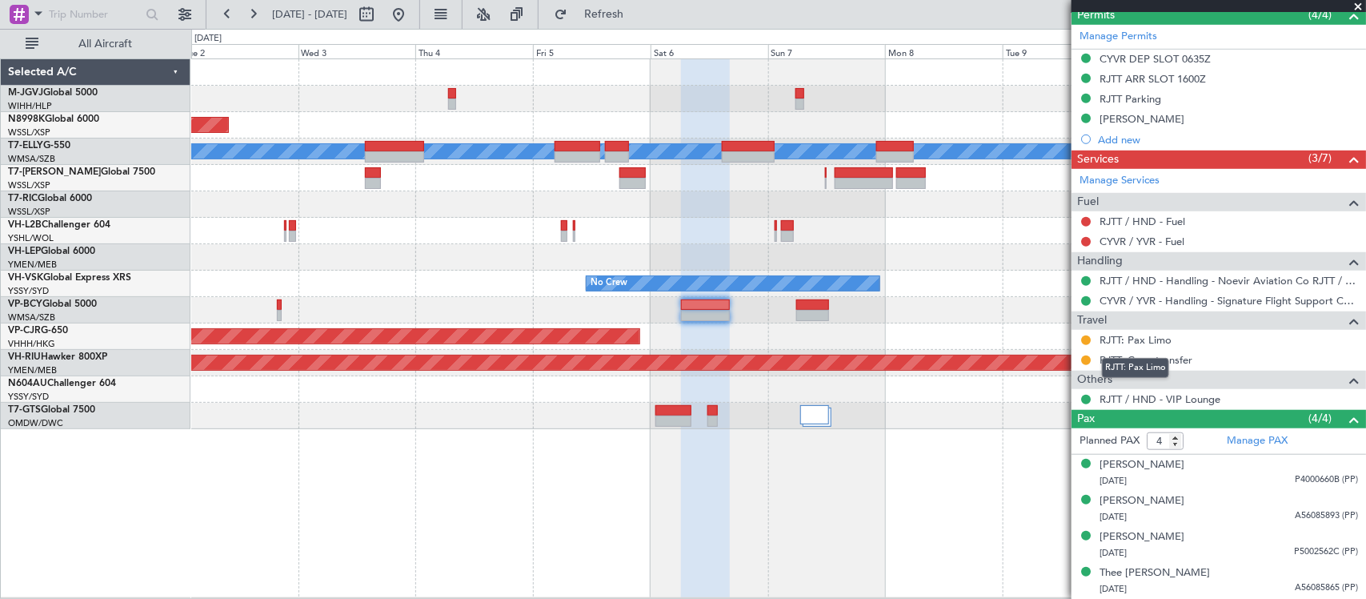
click at [1141, 358] on div "RJTT: Pax Limo" at bounding box center [1135, 368] width 67 height 20
click at [1137, 353] on link "RJTT: Crew transfer" at bounding box center [1146, 360] width 93 height 14
click at [1137, 170] on div "Manage Services" at bounding box center [1219, 181] width 295 height 24
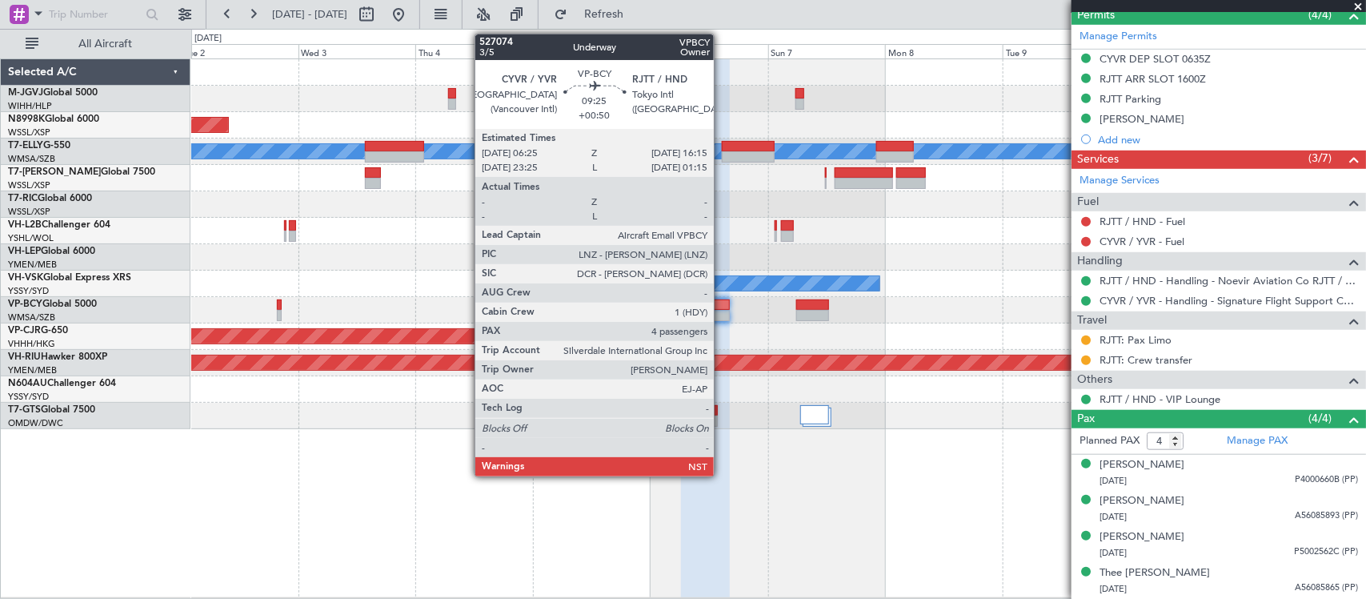
click at [722, 317] on div at bounding box center [705, 315] width 49 height 11
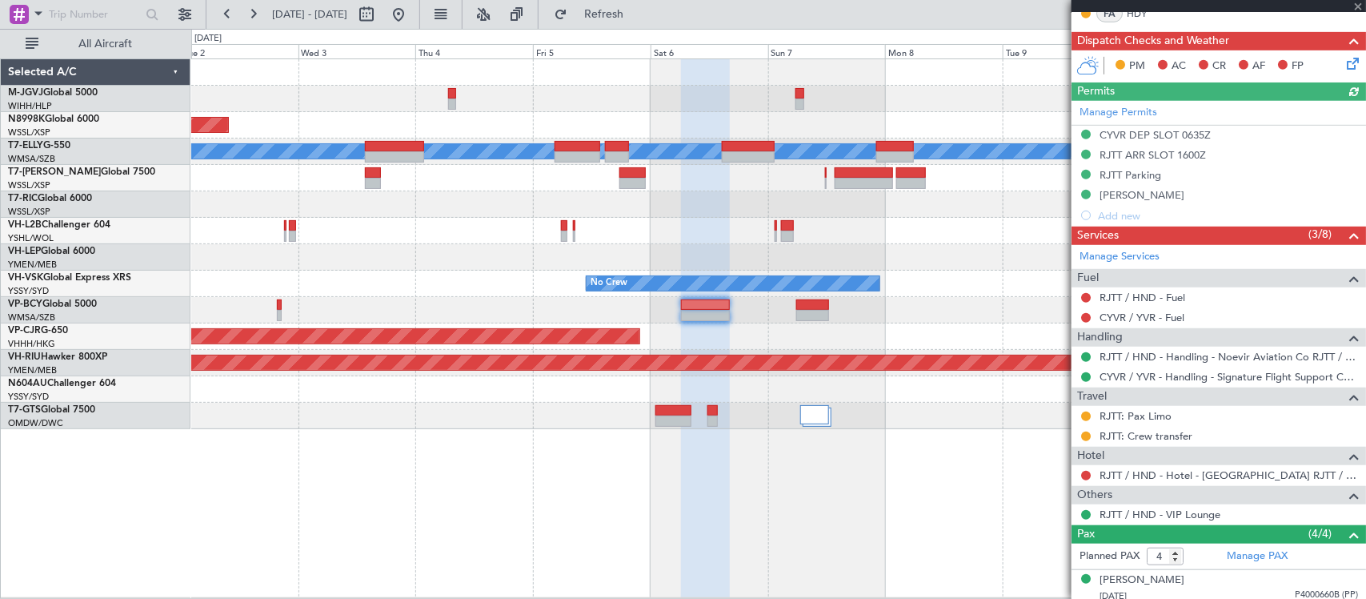
scroll to position [469, 0]
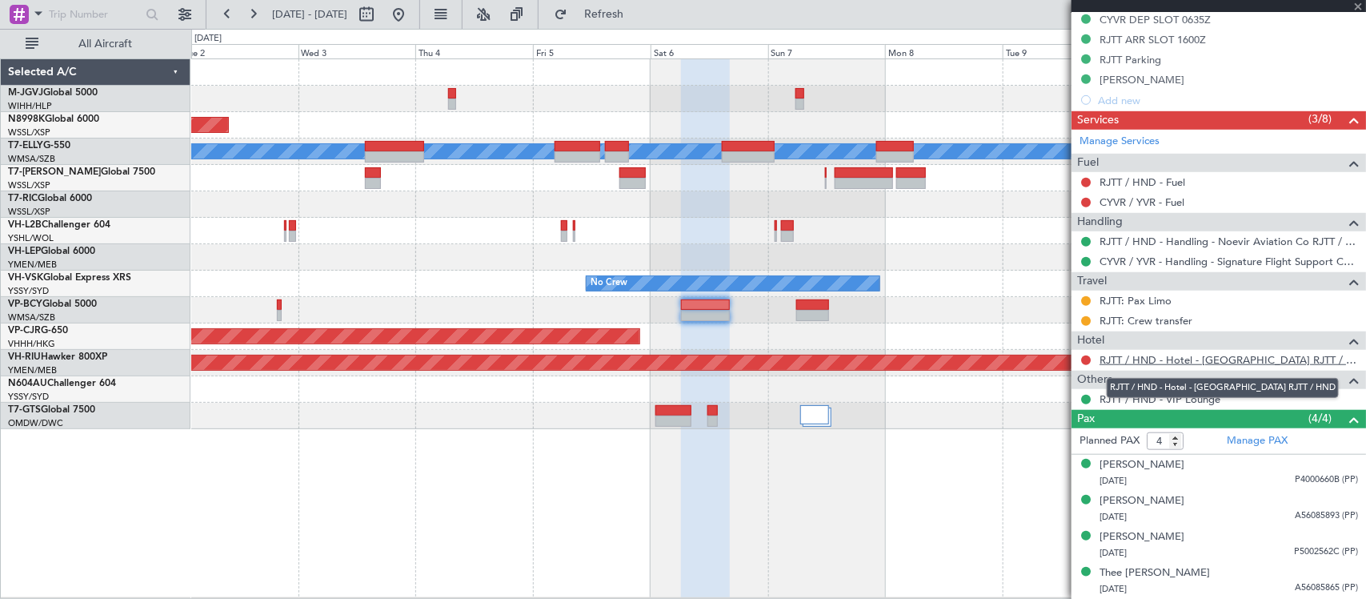
click at [1129, 362] on link "RJTT / HND - Hotel - [GEOGRAPHIC_DATA] RJTT / HND" at bounding box center [1229, 360] width 259 height 14
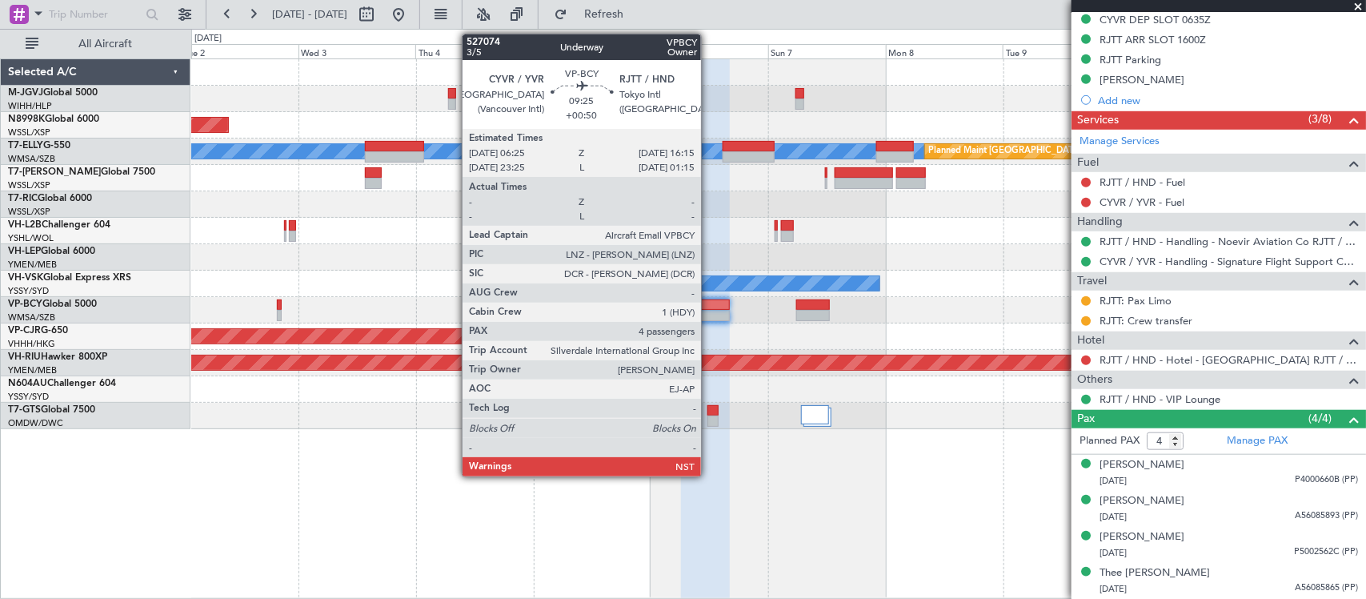
click at [709, 316] on div at bounding box center [705, 315] width 49 height 11
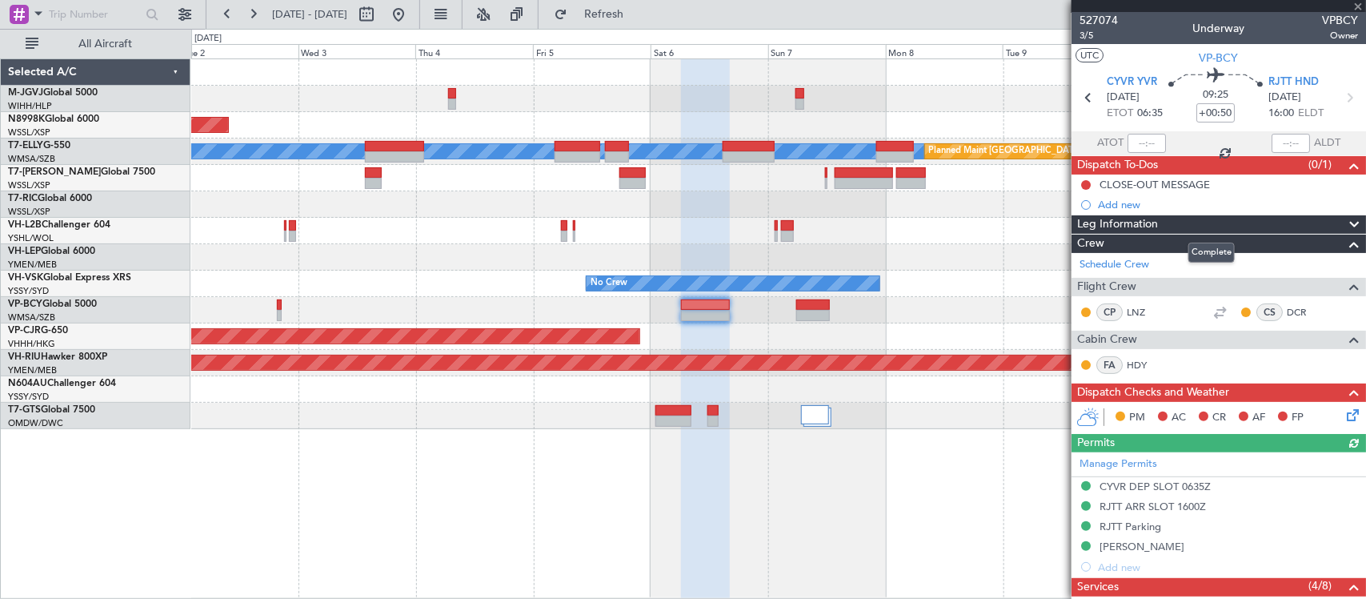
scroll to position [0, 0]
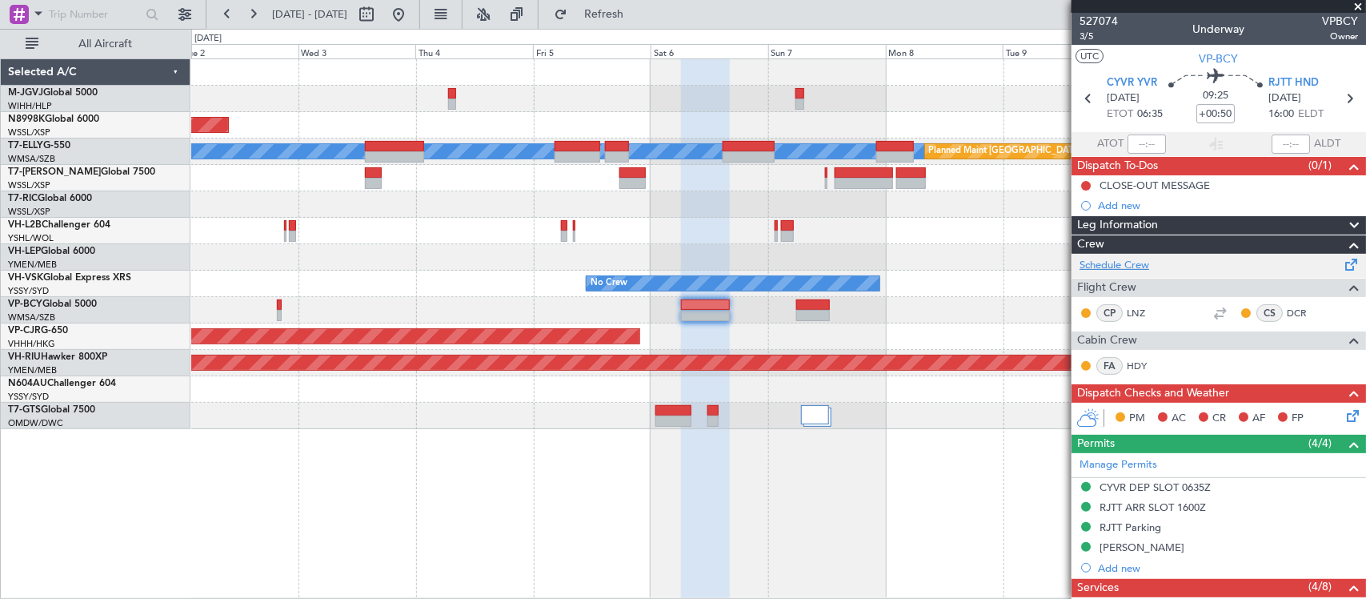
click at [1137, 266] on link "Schedule Crew" at bounding box center [1115, 266] width 70 height 16
click at [670, 285] on div "No Crew" at bounding box center [778, 284] width 1174 height 26
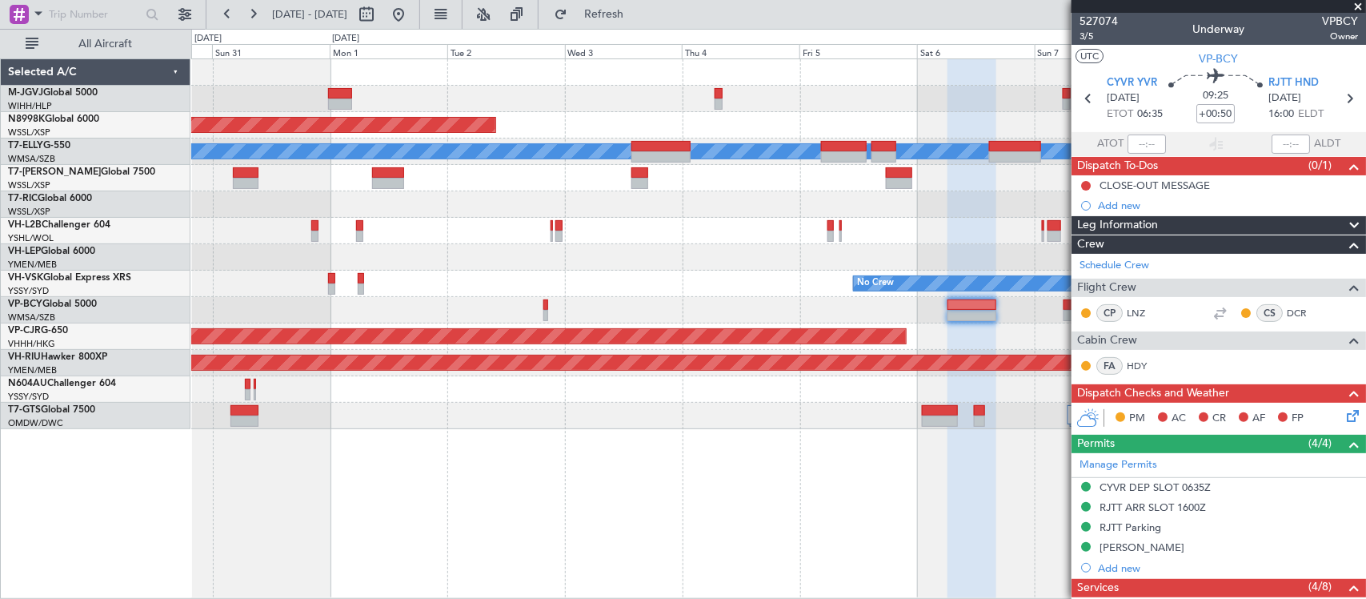
click at [903, 288] on div "Planned Maint [GEOGRAPHIC_DATA] (Seletar) [PERSON_NAME] Planned Maint [GEOGRAPH…" at bounding box center [778, 244] width 1174 height 370
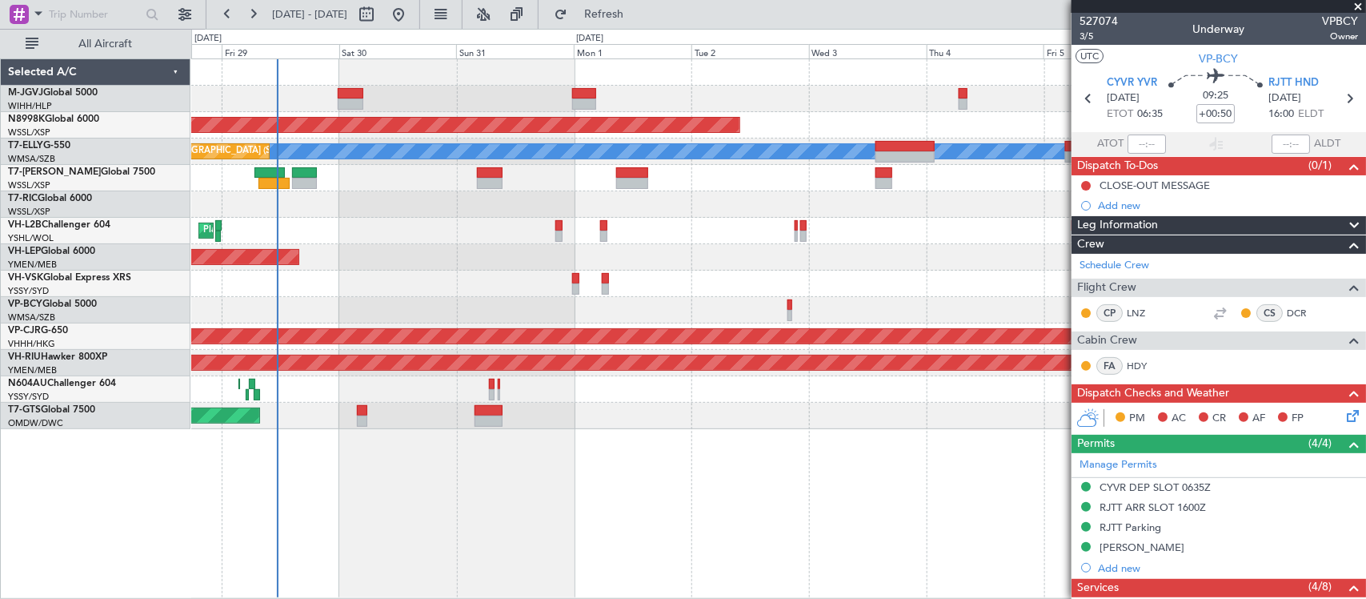
click at [692, 391] on div at bounding box center [778, 389] width 1174 height 26
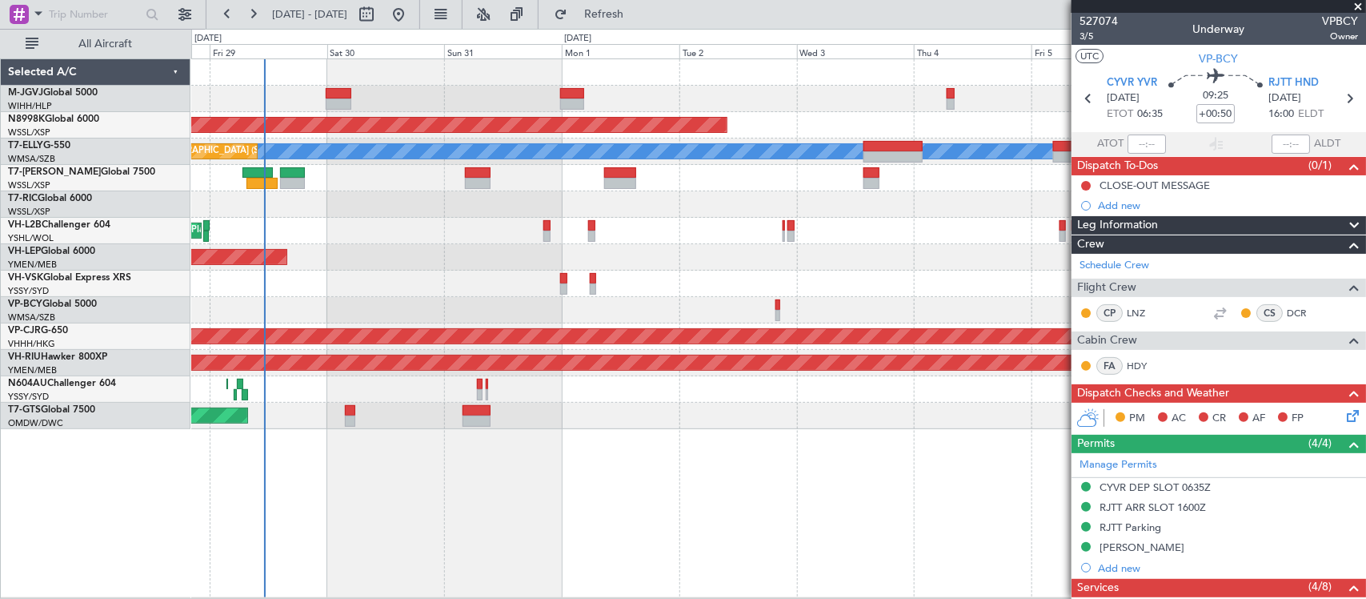
click at [693, 448] on div "Planned Maint [GEOGRAPHIC_DATA] (Halim Intl) Planned Maint [GEOGRAPHIC_DATA] (S…" at bounding box center [778, 328] width 1175 height 540
click at [687, 445] on div "Planned Maint [GEOGRAPHIC_DATA] (Halim Intl) Planned Maint [GEOGRAPHIC_DATA] (S…" at bounding box center [778, 328] width 1175 height 540
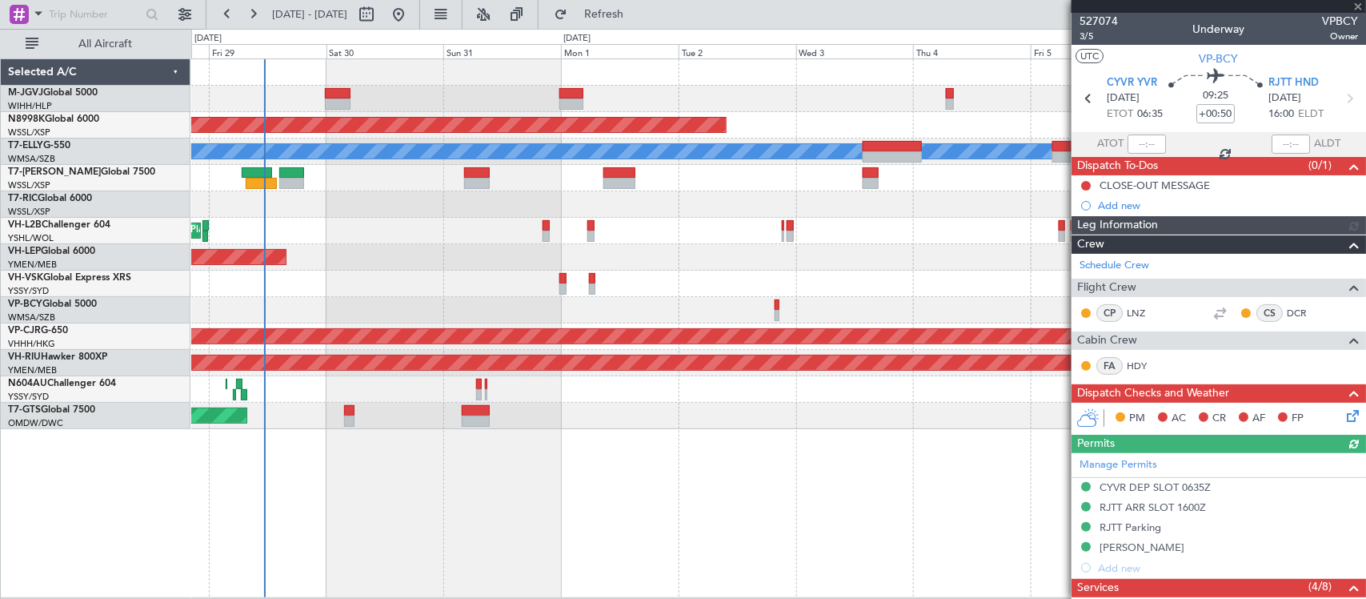
click at [810, 299] on div "Planned Maint [GEOGRAPHIC_DATA] ([GEOGRAPHIC_DATA] Intl)" at bounding box center [778, 310] width 1174 height 26
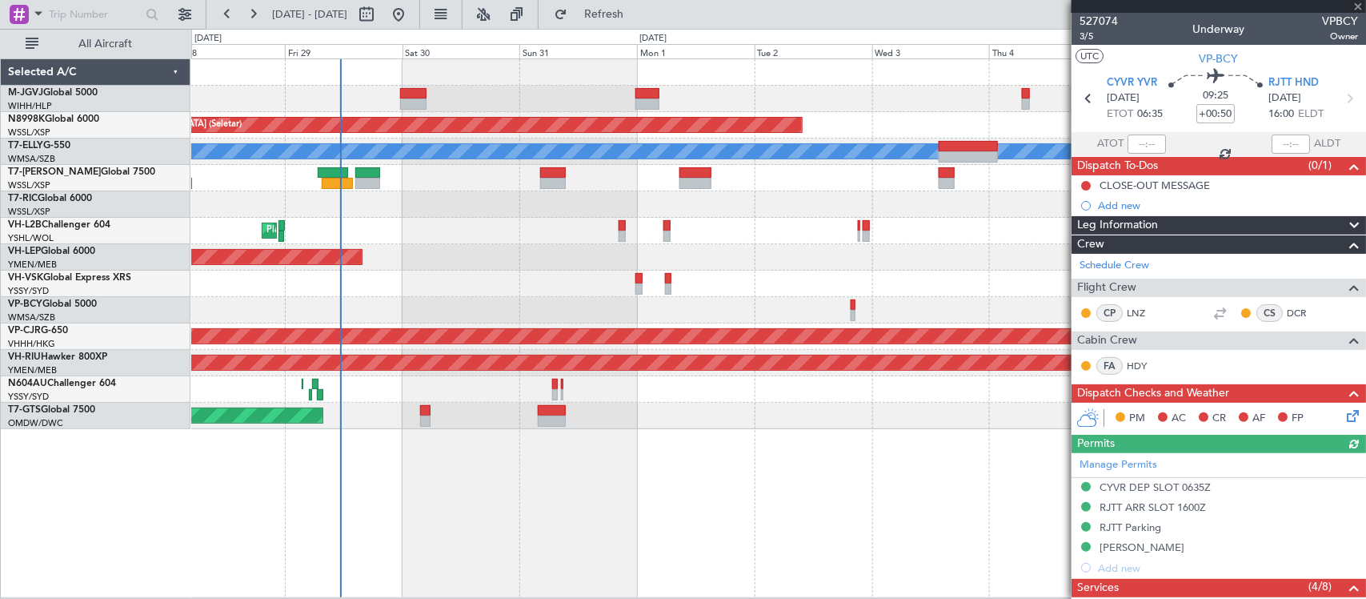
scroll to position [469, 0]
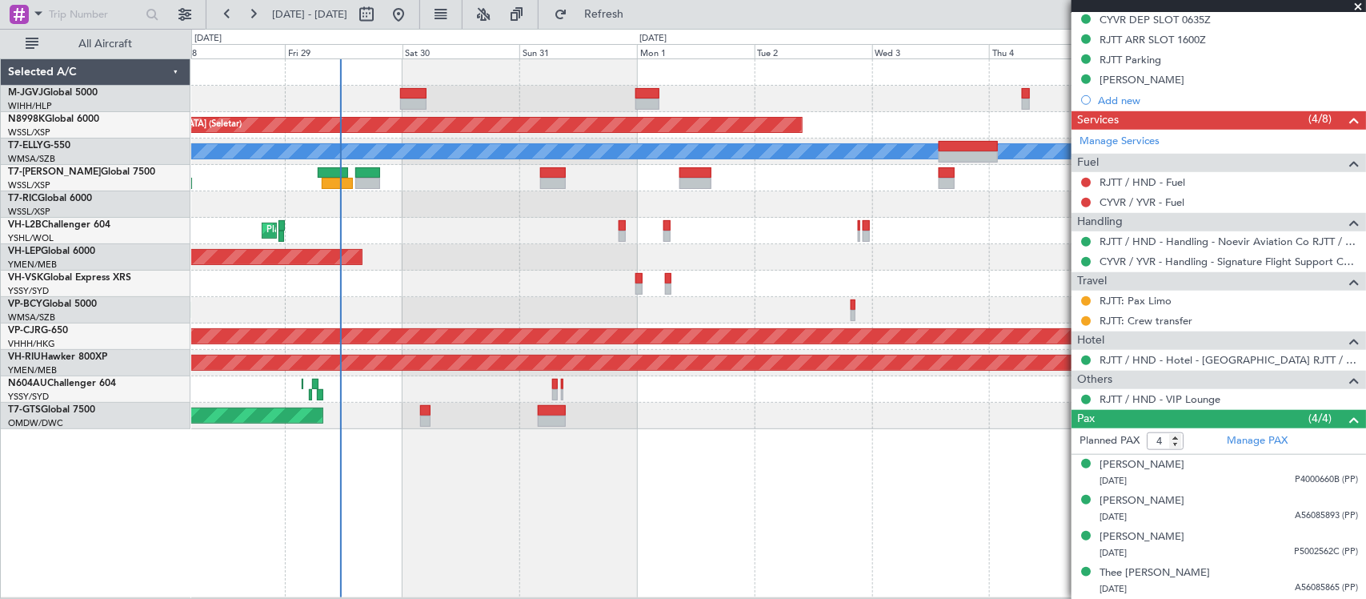
click at [713, 295] on div "Planned Maint [GEOGRAPHIC_DATA] (Halim Intl) Planned Maint [GEOGRAPHIC_DATA] (S…" at bounding box center [778, 244] width 1174 height 370
